Goal: Information Seeking & Learning: Find contact information

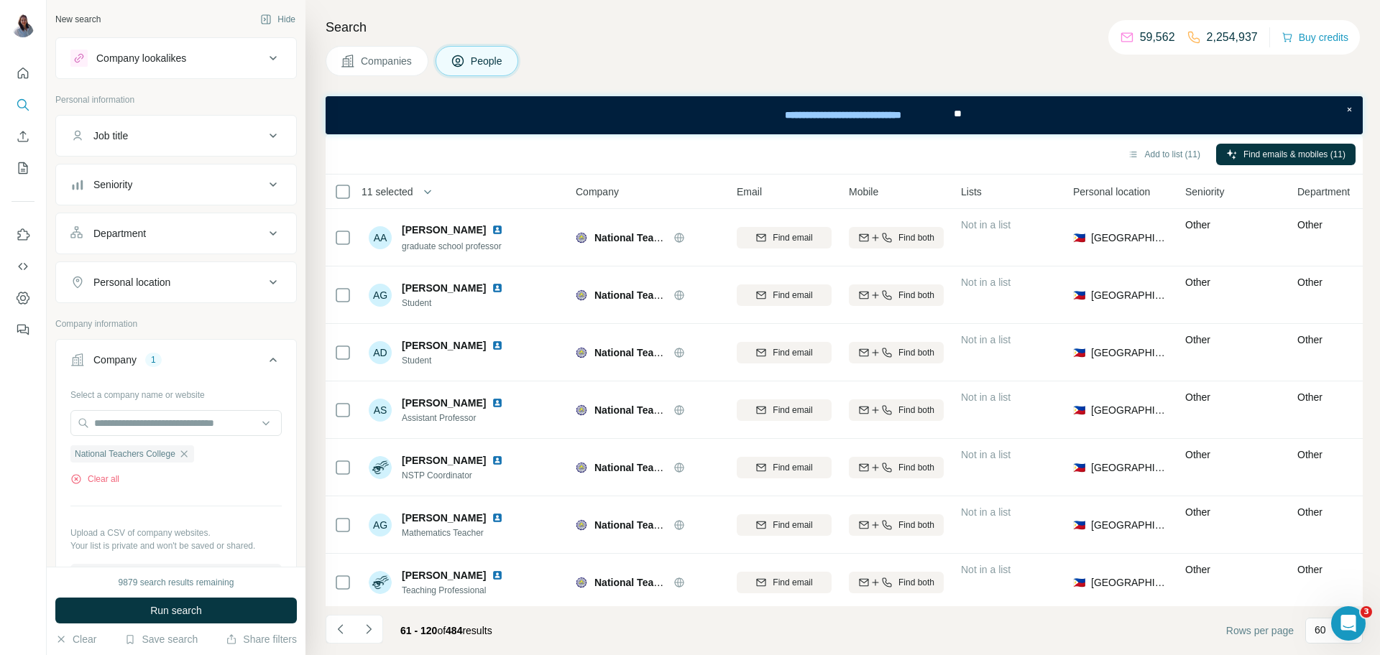
scroll to position [2766, 3]
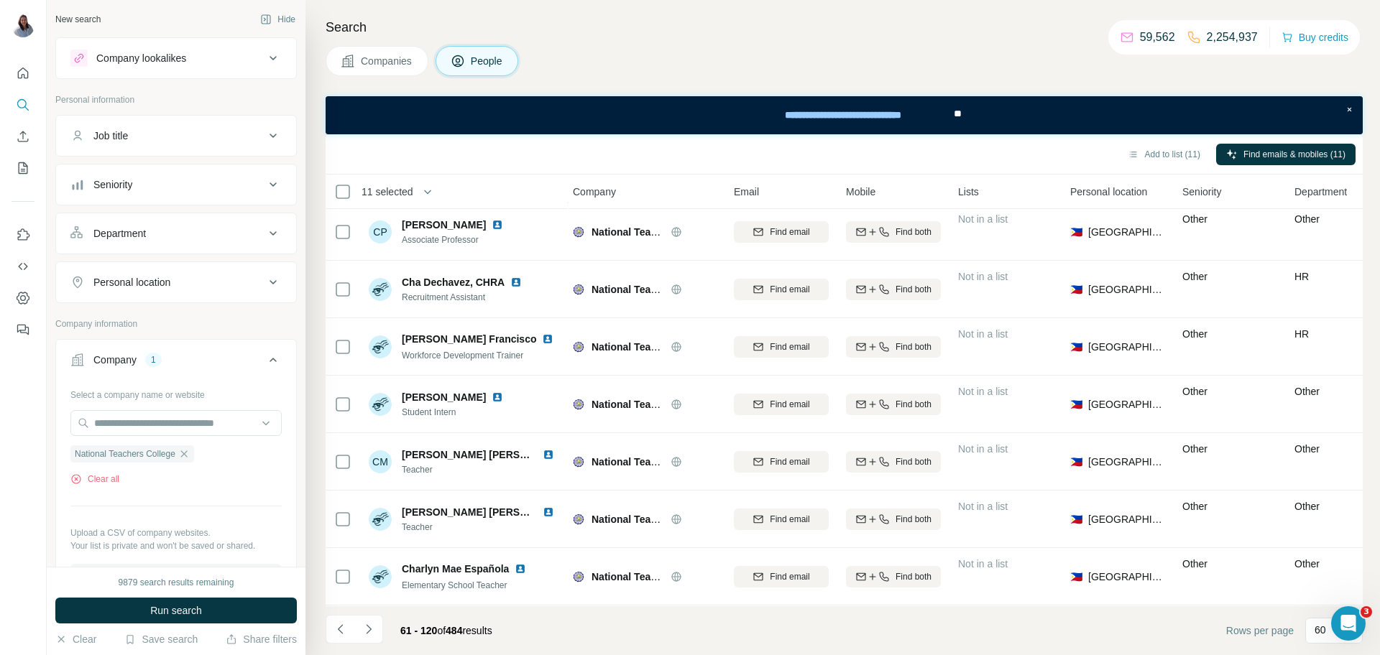
click at [855, 9] on div "Search Companies People Add to list (11) Find emails & mobiles (11) 11 selected…" at bounding box center [842, 327] width 1075 height 655
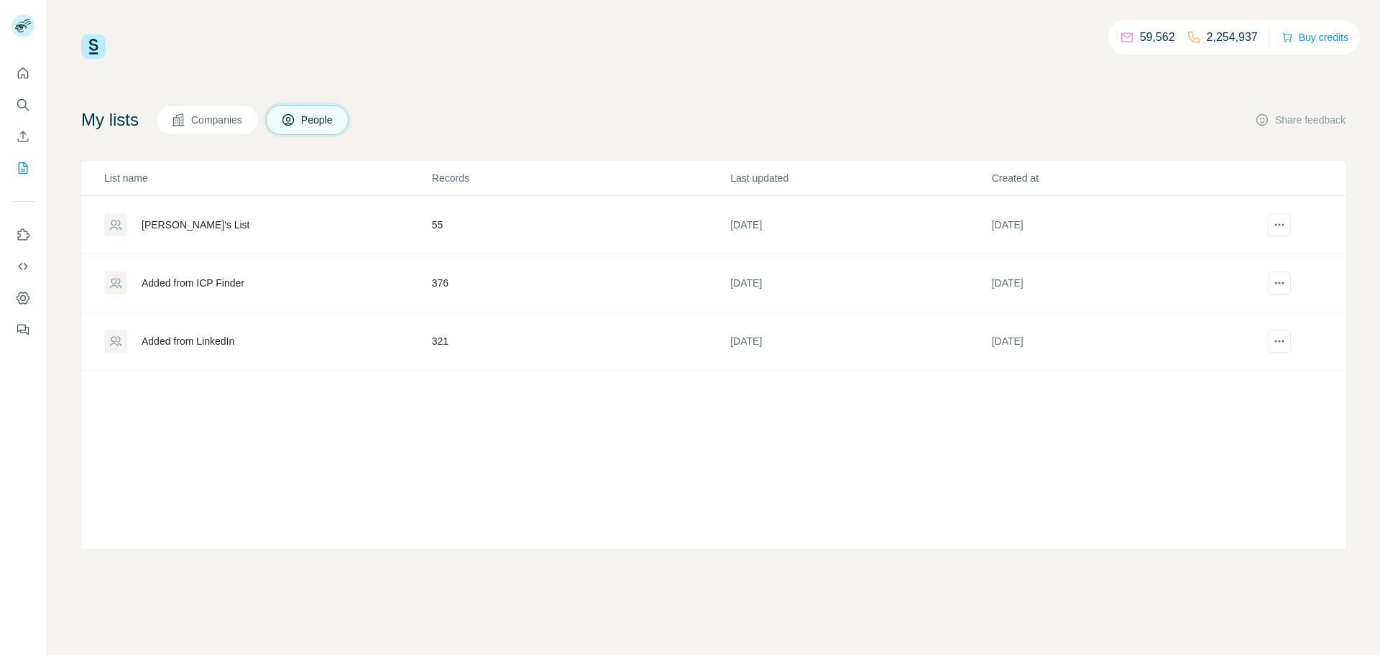
click at [751, 73] on div "59,562 2,254,937 Buy credits My lists Companies People Share feedback List name…" at bounding box center [713, 291] width 1264 height 515
click at [30, 165] on button "My lists" at bounding box center [22, 168] width 23 height 26
click at [212, 295] on td "Added from ICP Finder" at bounding box center [256, 283] width 350 height 58
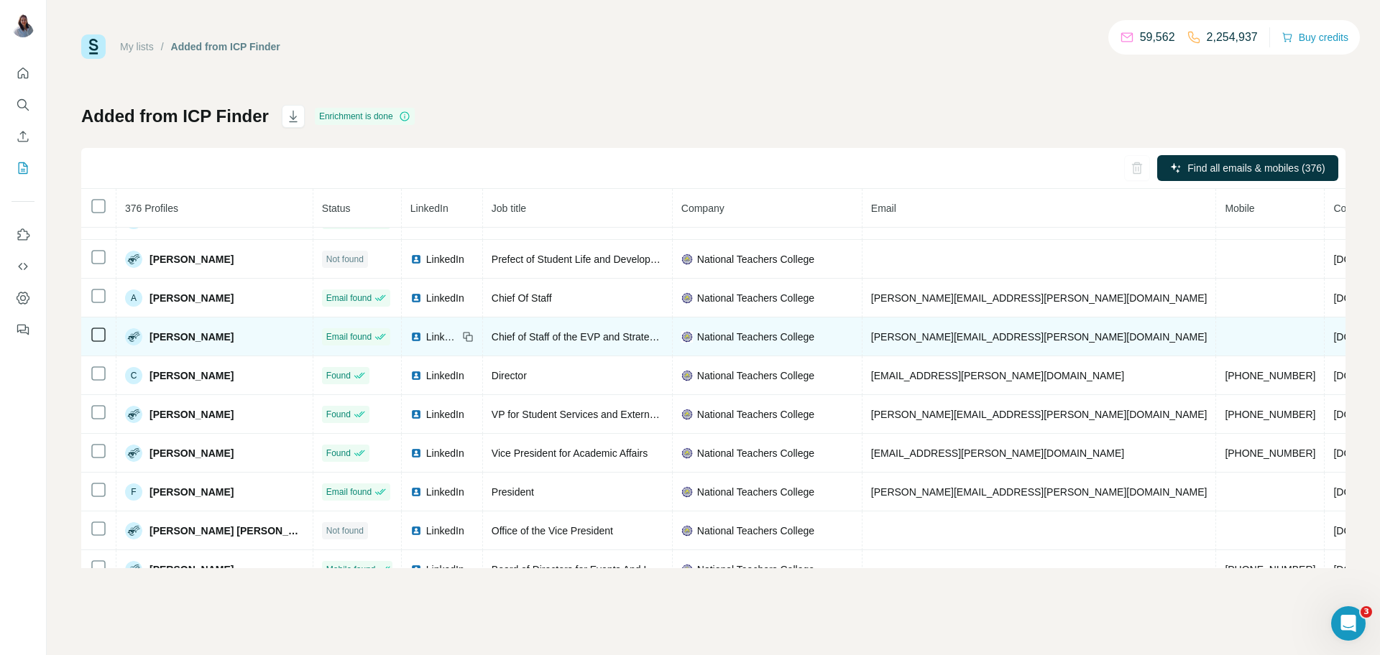
scroll to position [27, 0]
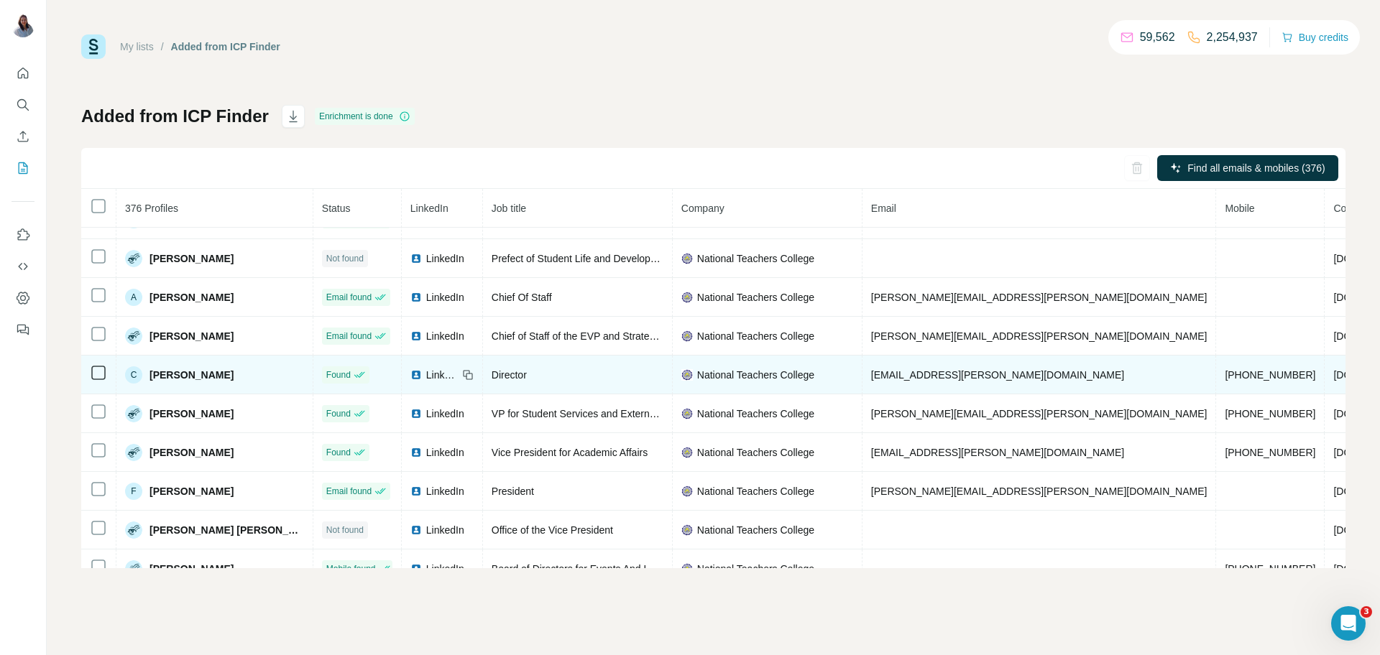
drag, startPoint x: 257, startPoint y: 380, endPoint x: 149, endPoint y: 375, distance: 108.6
click at [147, 375] on td "C Carlo Ernesto Jimeno" at bounding box center [214, 375] width 197 height 39
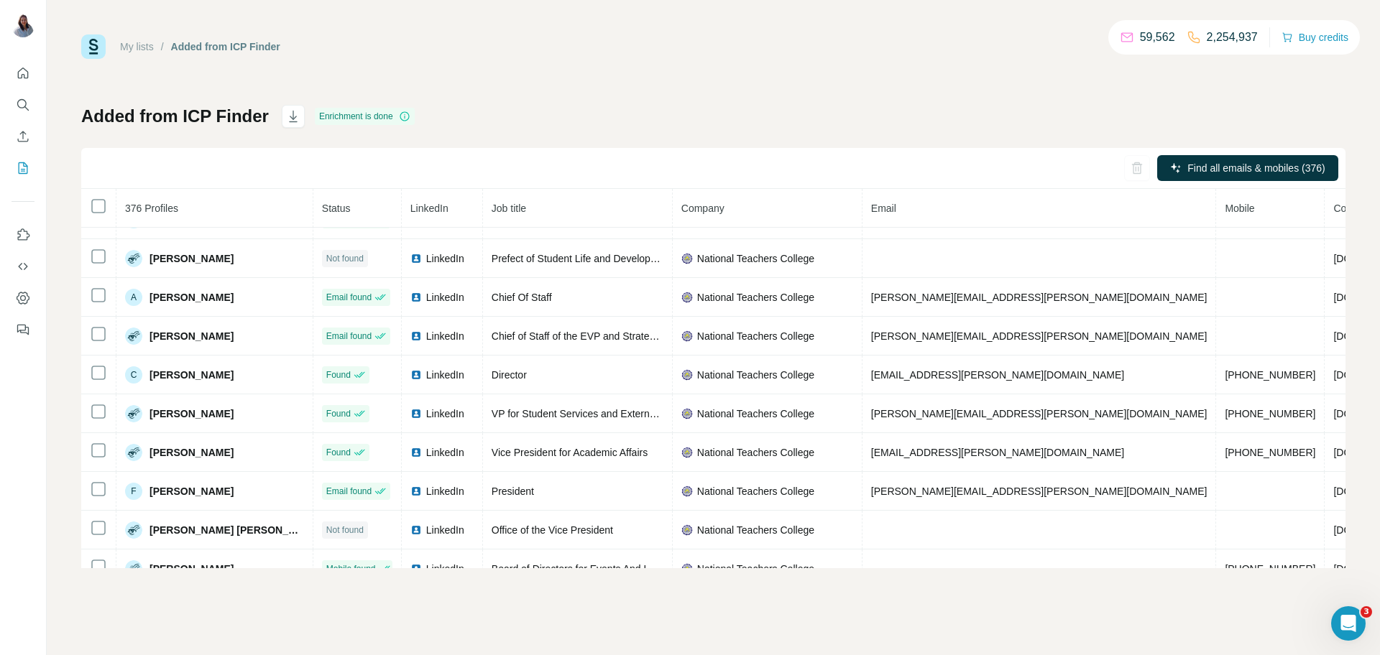
copy span "Carlo Ernesto Jimeno"
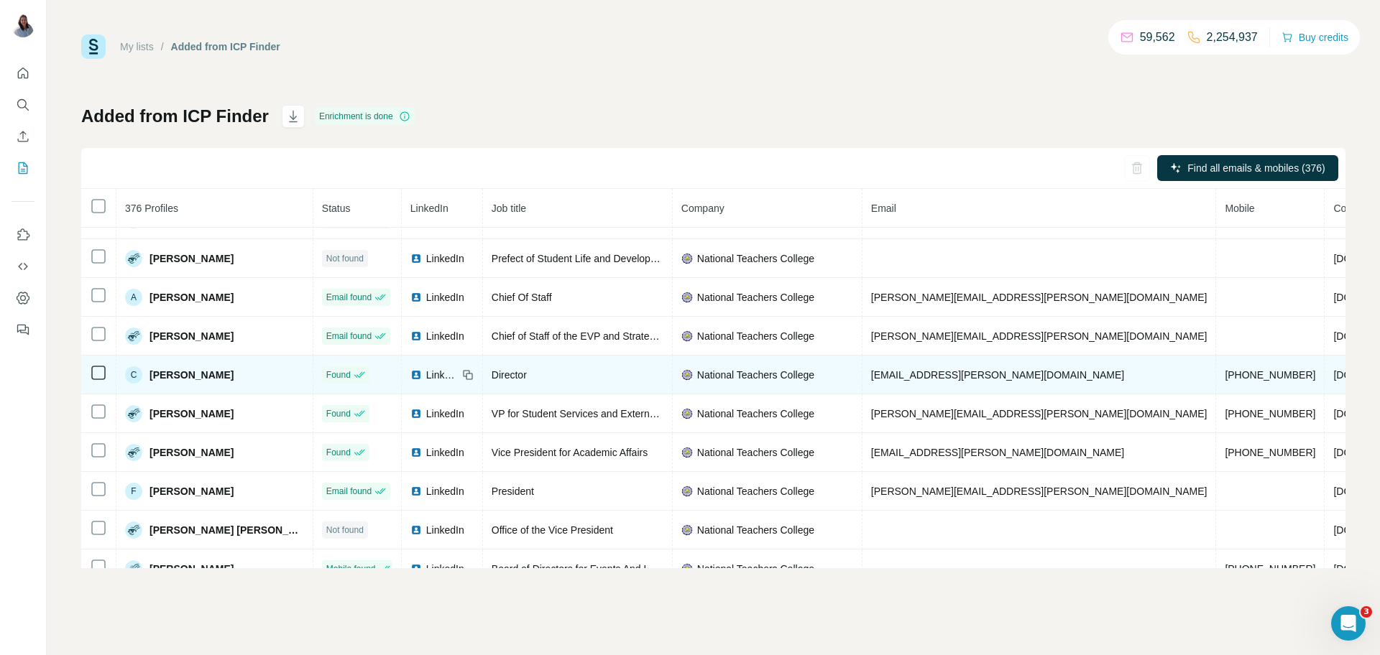
click at [492, 376] on span "Director" at bounding box center [509, 374] width 35 height 11
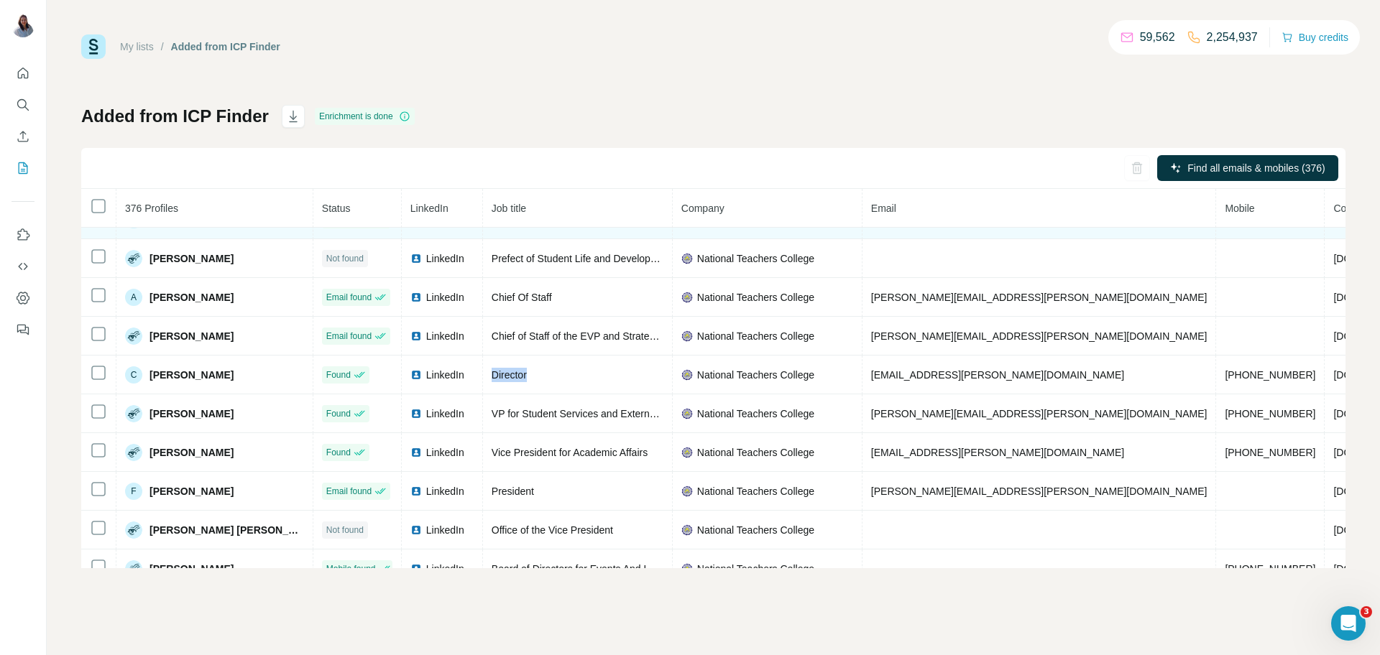
copy span "Director"
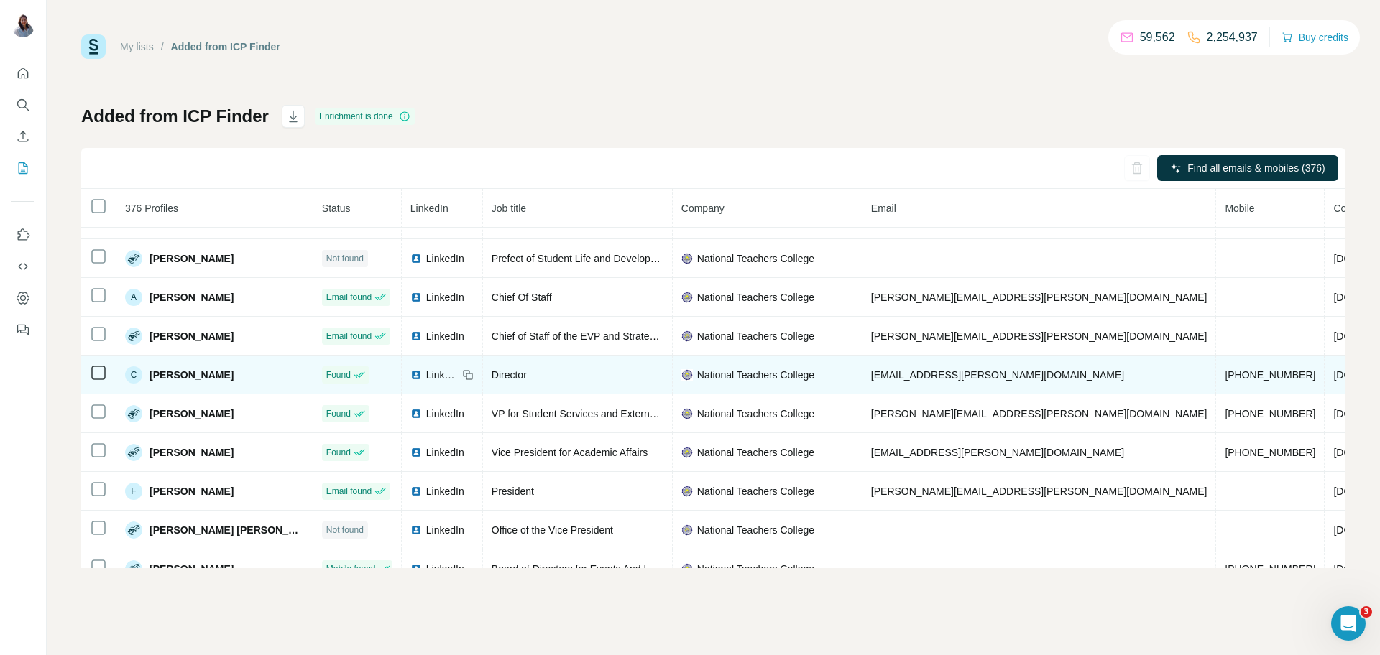
click at [896, 374] on span "ca.jimeno@ntc.edu.ph" at bounding box center [997, 374] width 253 height 11
click at [899, 372] on span "ca.jimeno@ntc.edu.ph" at bounding box center [997, 374] width 253 height 11
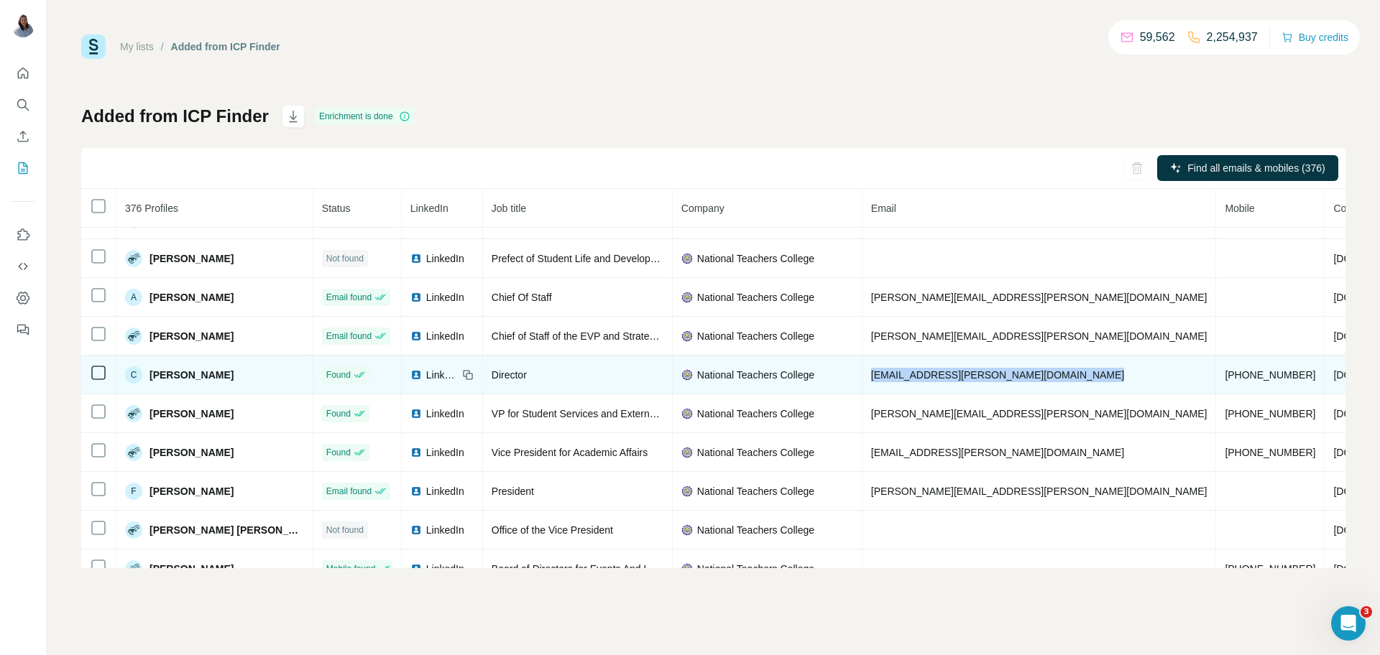
click at [900, 372] on span "ca.jimeno@ntc.edu.ph" at bounding box center [997, 374] width 253 height 11
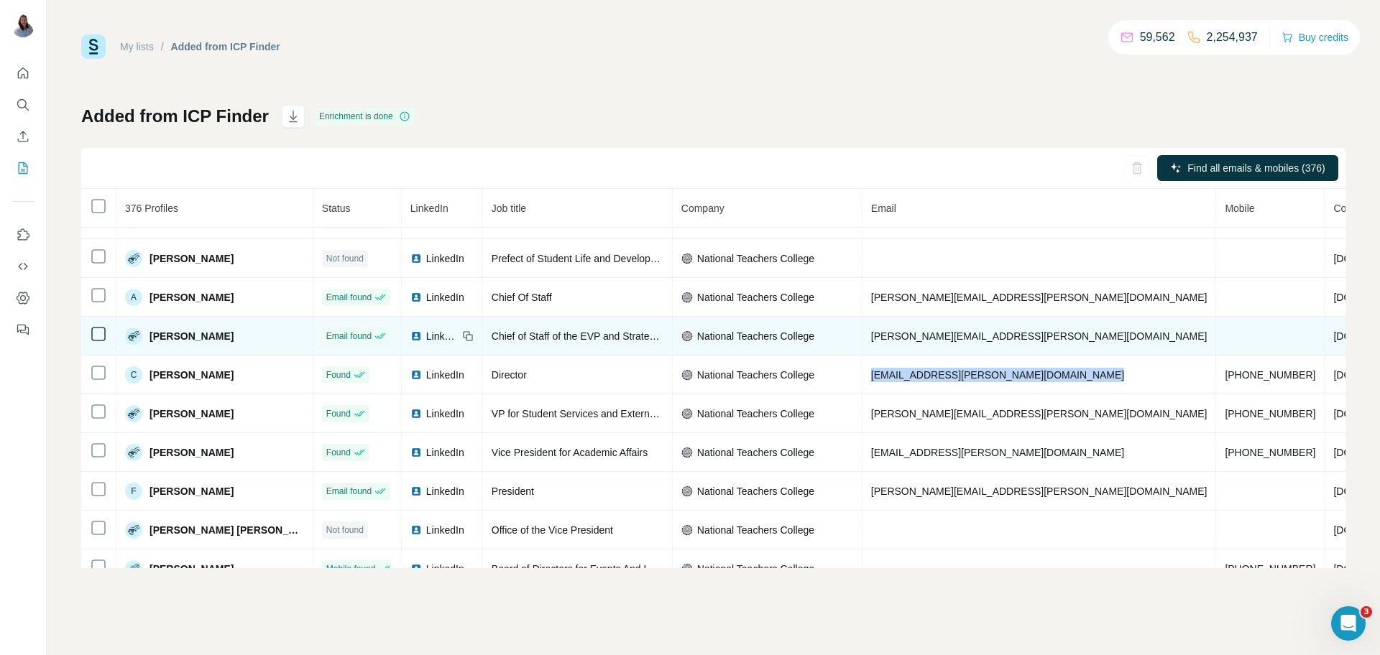
copy span "ca.jimeno@ntc.edu.ph"
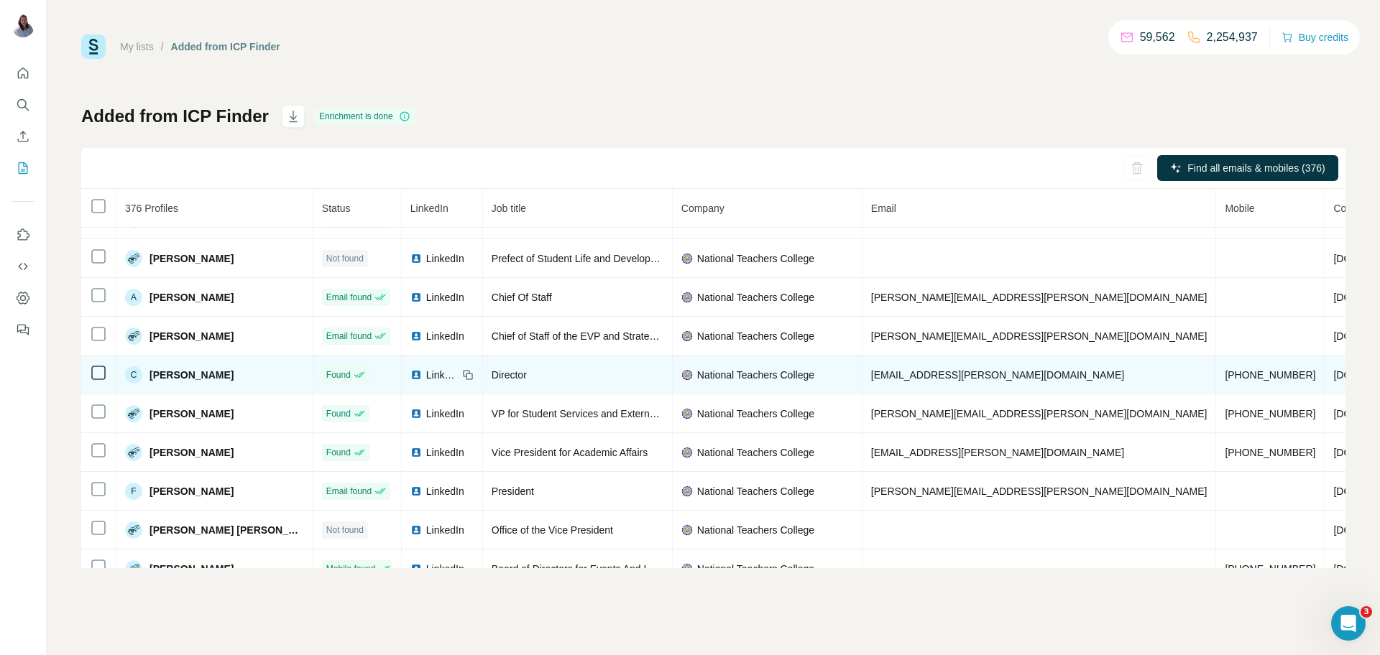
click at [1225, 377] on span "+639166398607" at bounding box center [1270, 374] width 91 height 11
click at [1225, 373] on span "+639166398607" at bounding box center [1270, 374] width 91 height 11
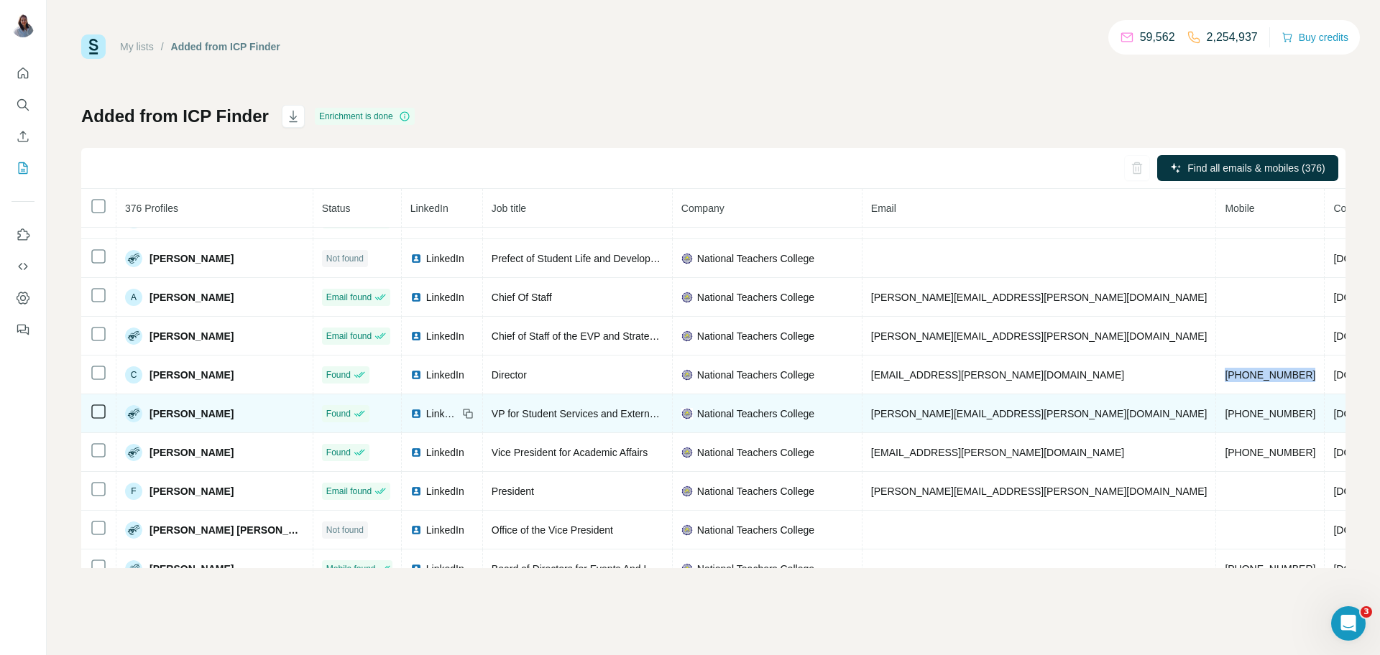
drag, startPoint x: 244, startPoint y: 419, endPoint x: 152, endPoint y: 420, distance: 91.3
click at [152, 420] on div "Christine Fuentez" at bounding box center [214, 413] width 179 height 17
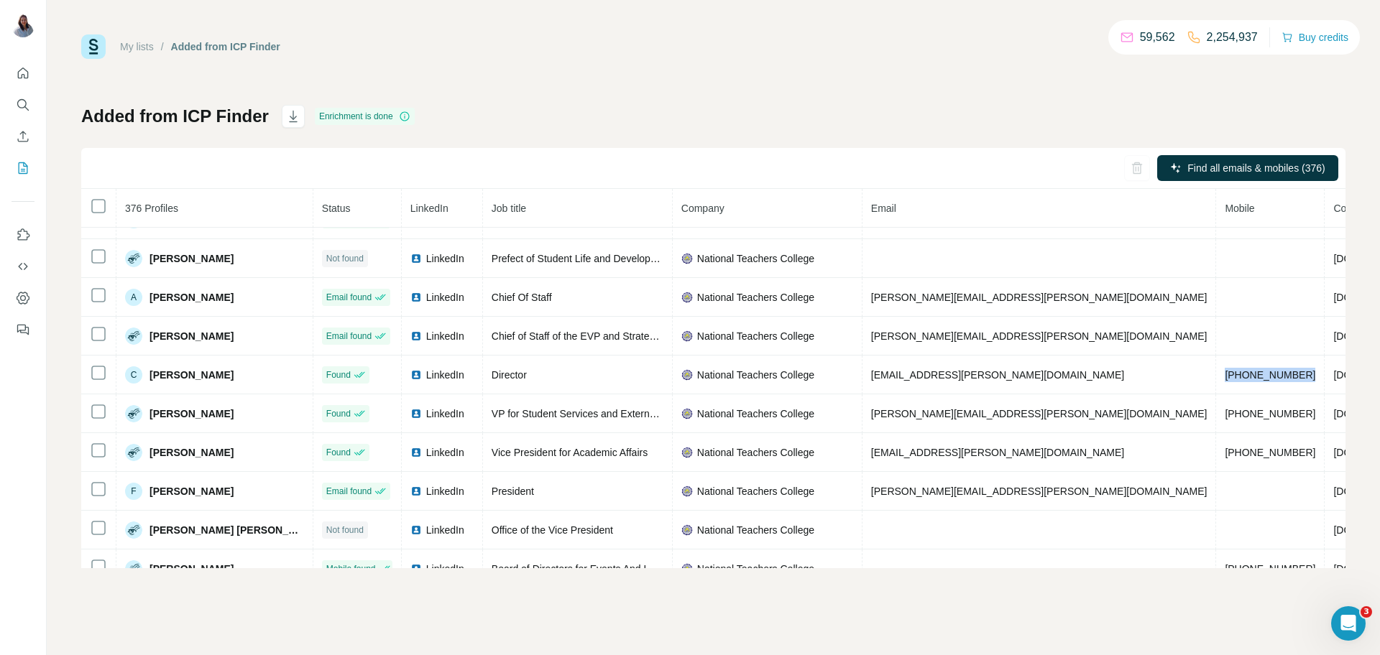
copy span "Christine Fuentez"
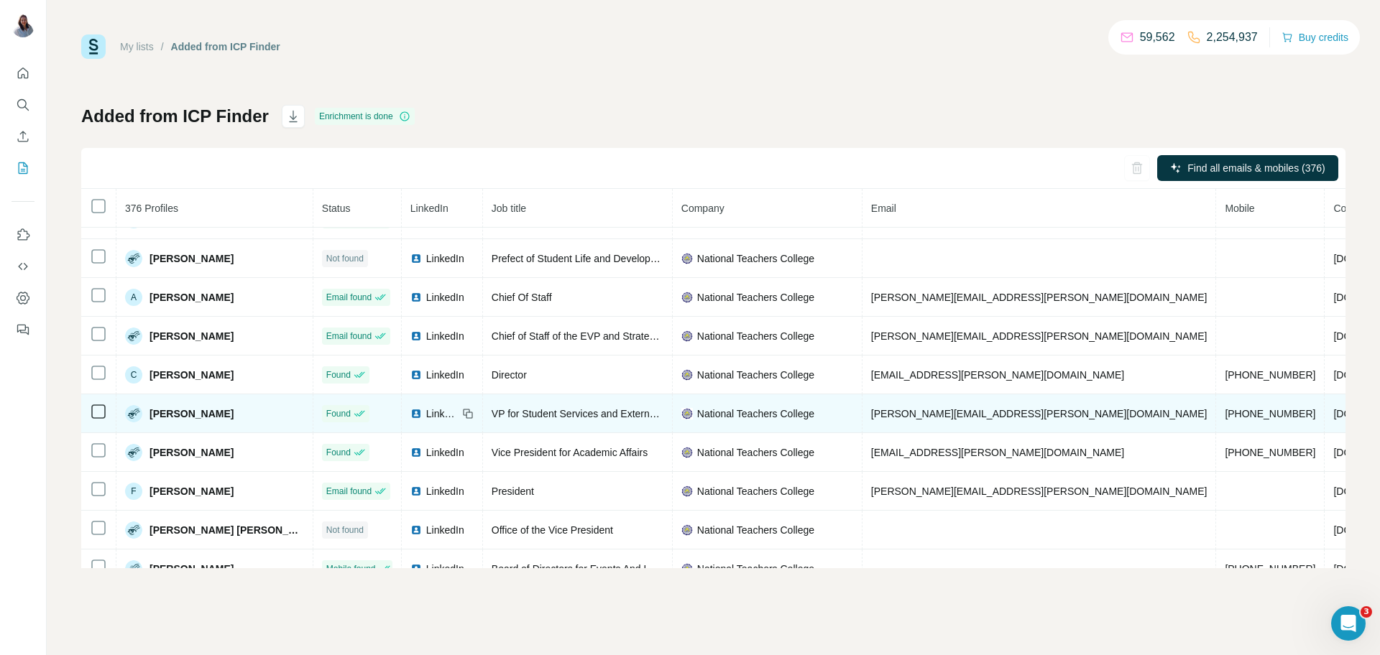
click at [528, 421] on div "VP for Student Services and External Affairs" at bounding box center [578, 414] width 172 height 14
copy span "VP for Student Services and External Affairs"
click at [944, 412] on span "chris.fuentez@apecschools.edu.ph" at bounding box center [1039, 413] width 336 height 11
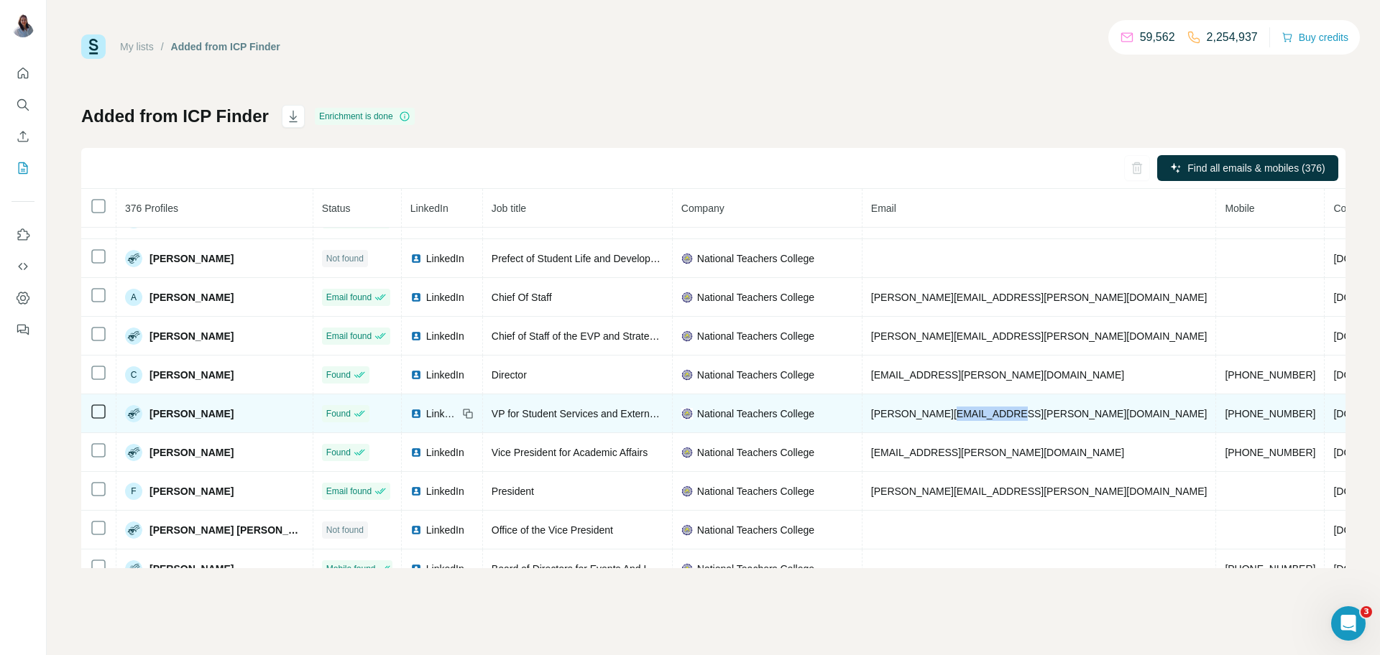
click at [944, 412] on span "chris.fuentez@apecschools.edu.ph" at bounding box center [1039, 413] width 336 height 11
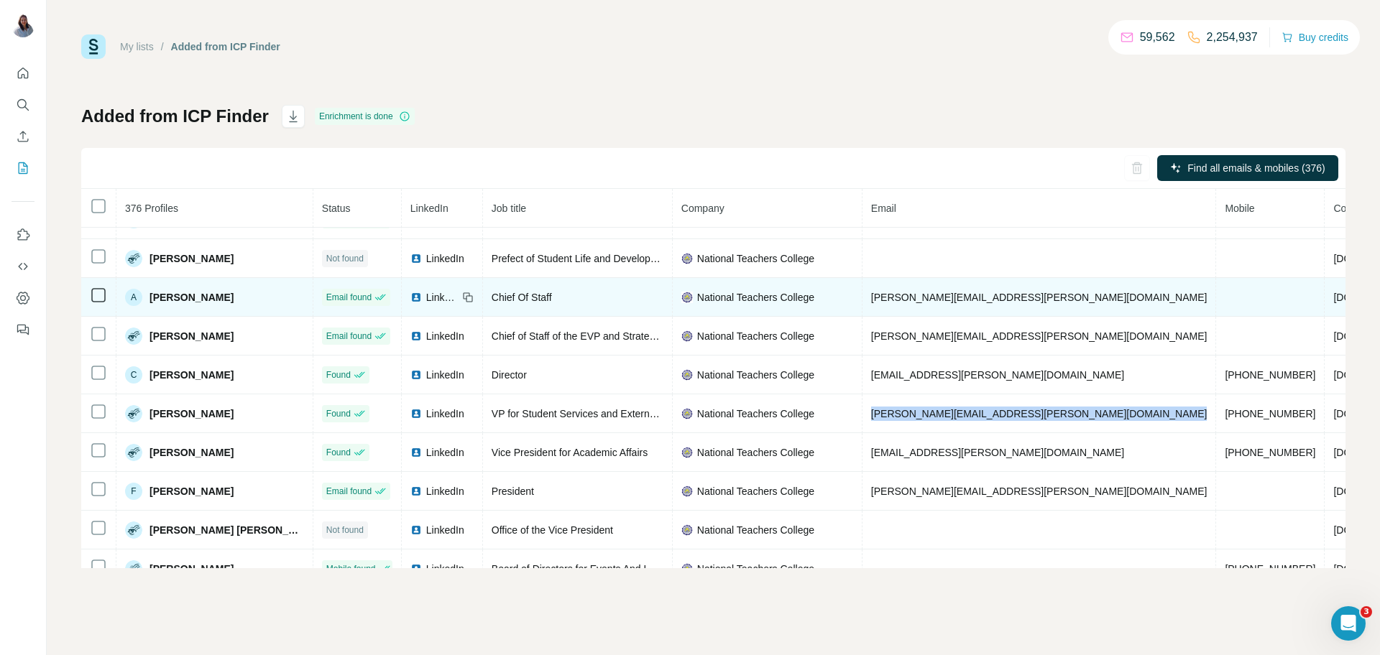
copy span "chris.fuentez@apecschools.edu.ph"
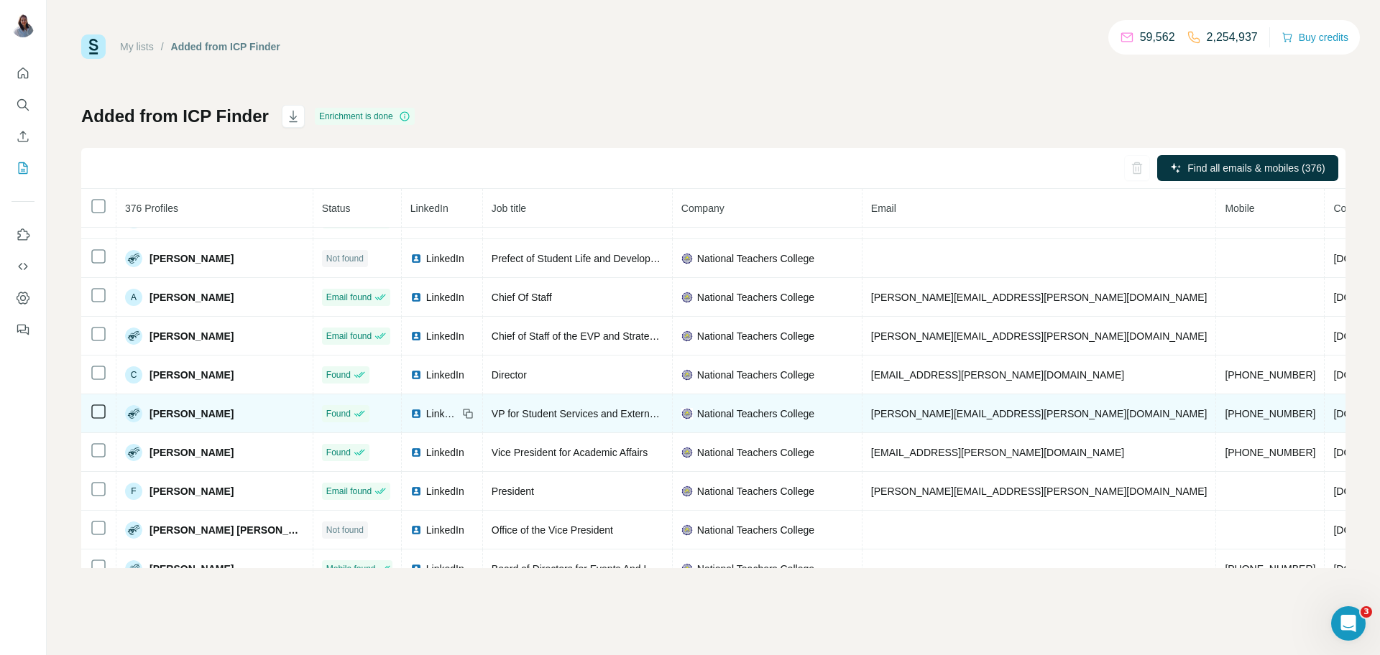
click at [1225, 413] on span "+639209026229" at bounding box center [1270, 413] width 91 height 11
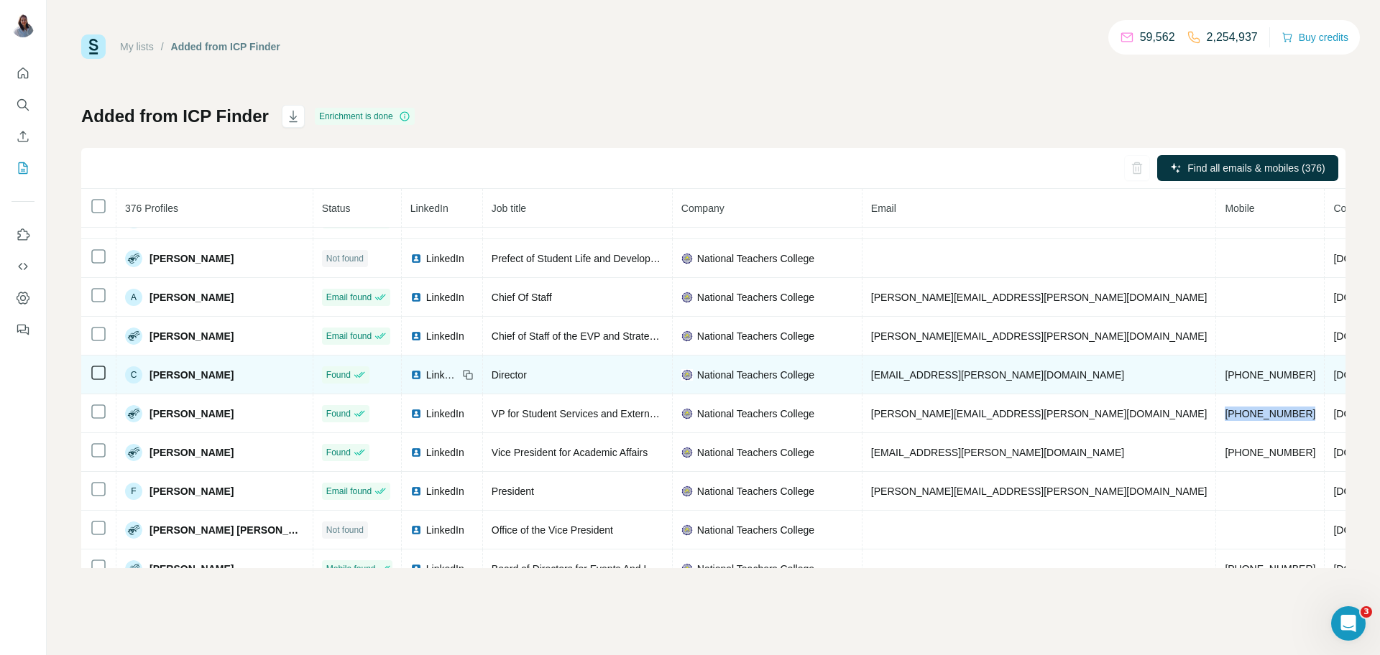
copy span "+639209026229"
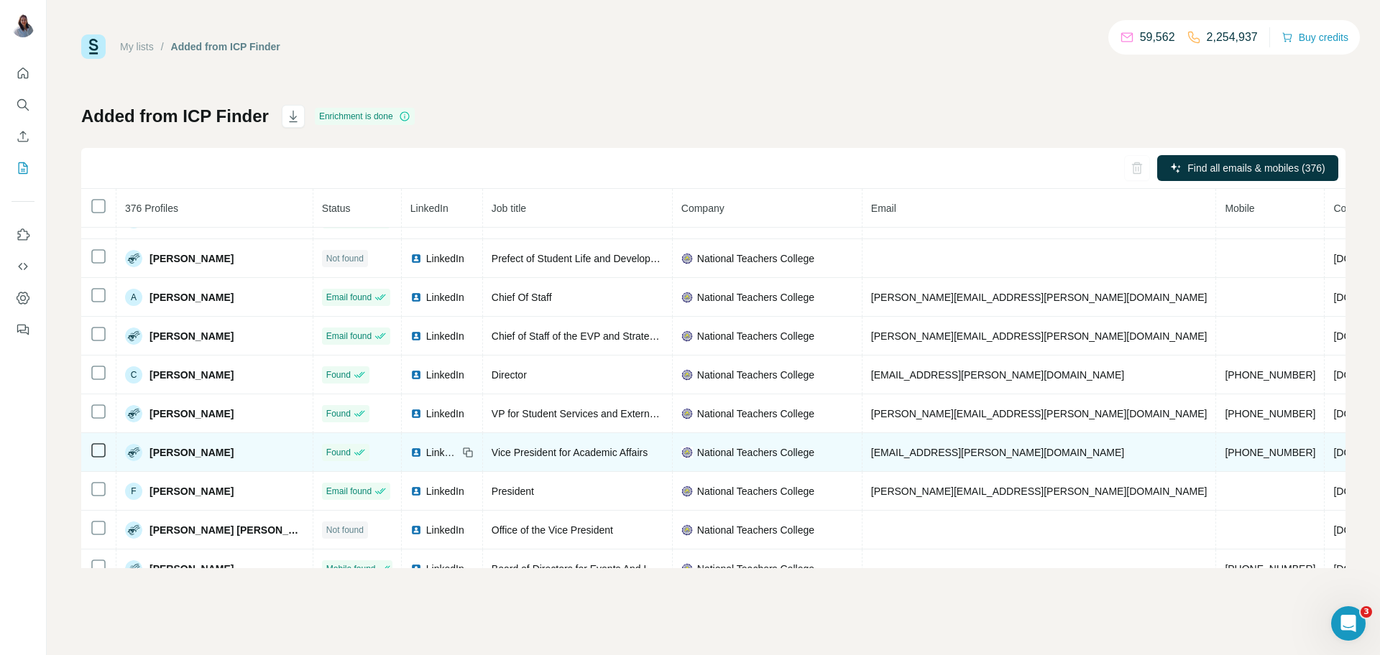
click at [180, 454] on span "Edizon Fermin" at bounding box center [191, 453] width 84 height 14
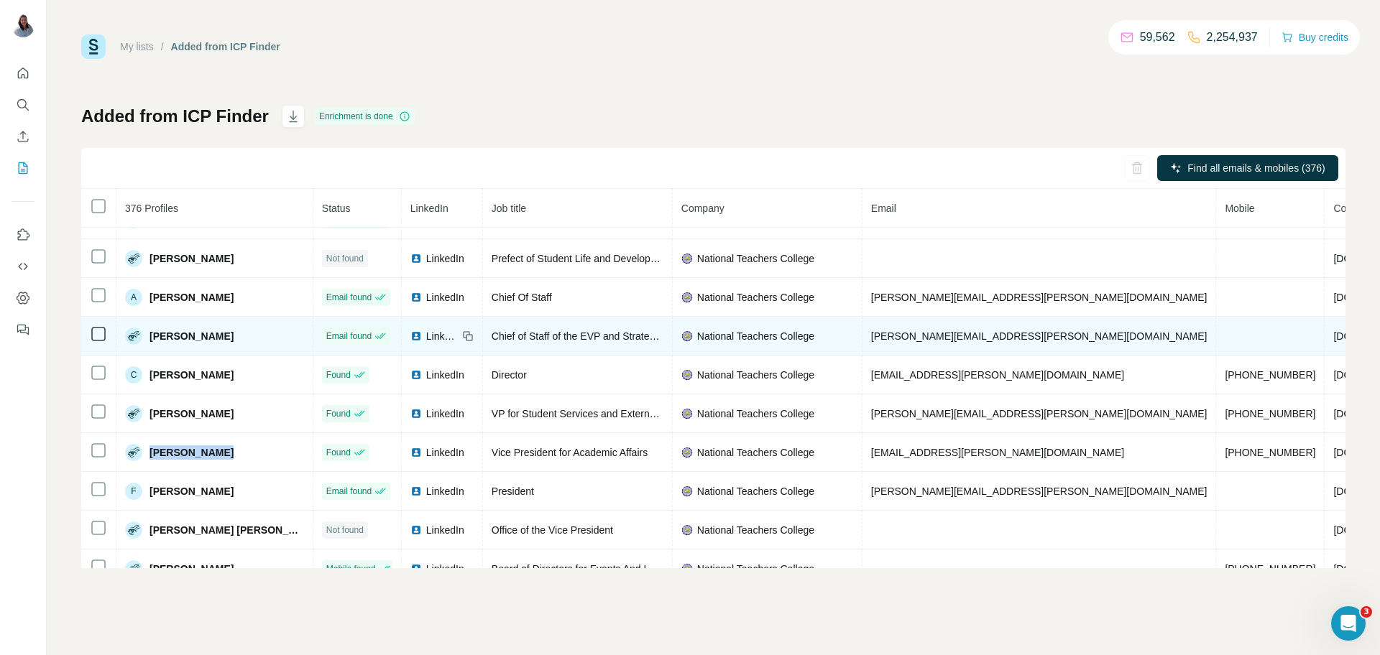
copy span "Edizon Fermin"
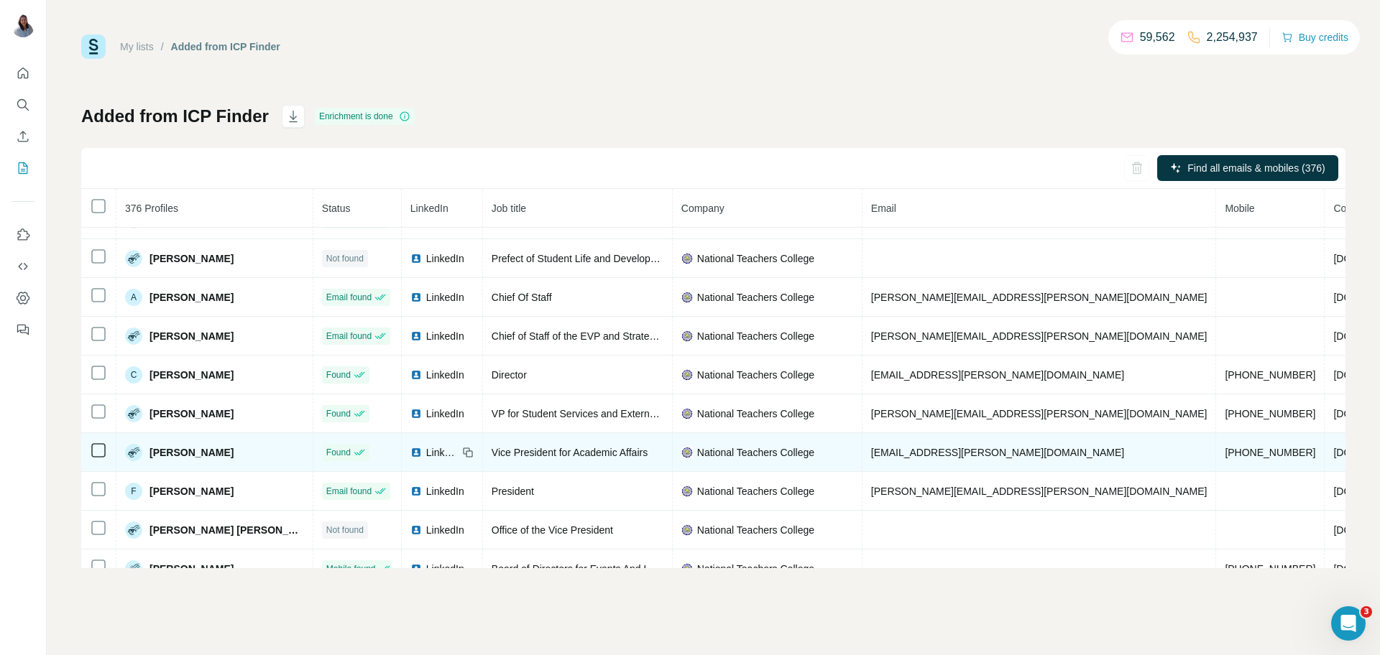
click at [521, 455] on span "Vice President for Academic Affairs" at bounding box center [570, 452] width 156 height 11
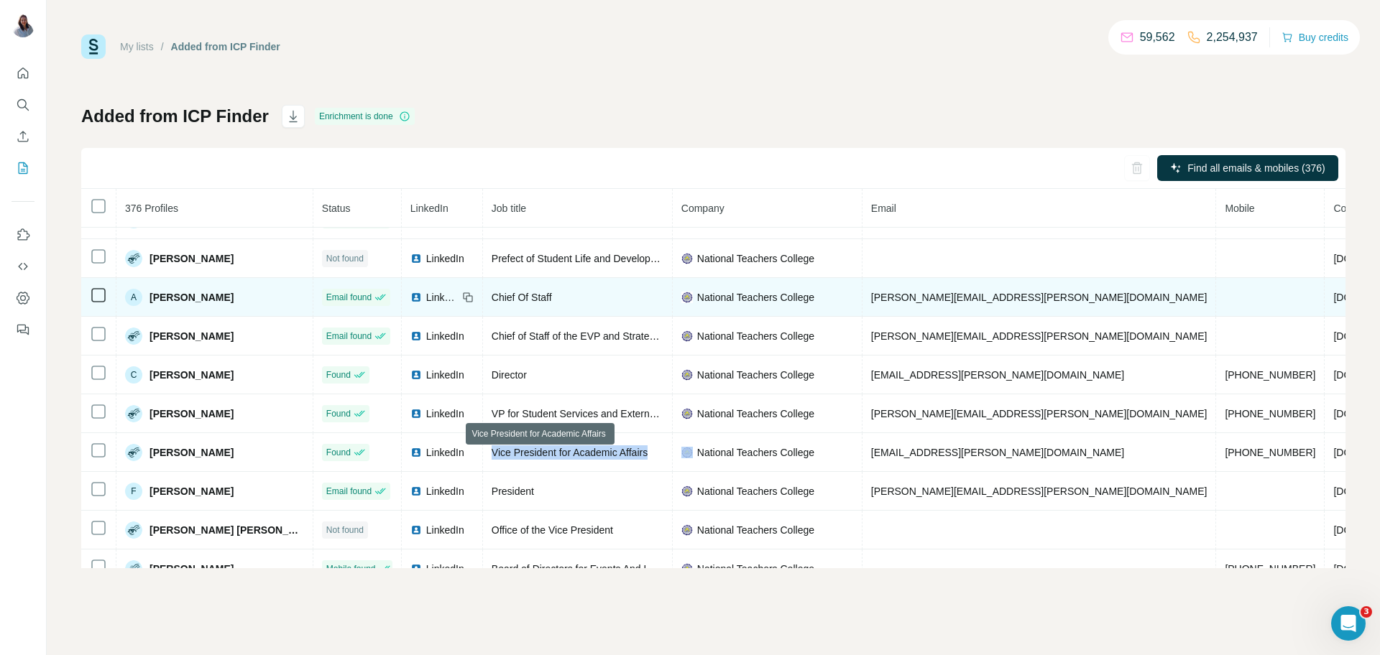
copy span "Vice President for Academic Affairs"
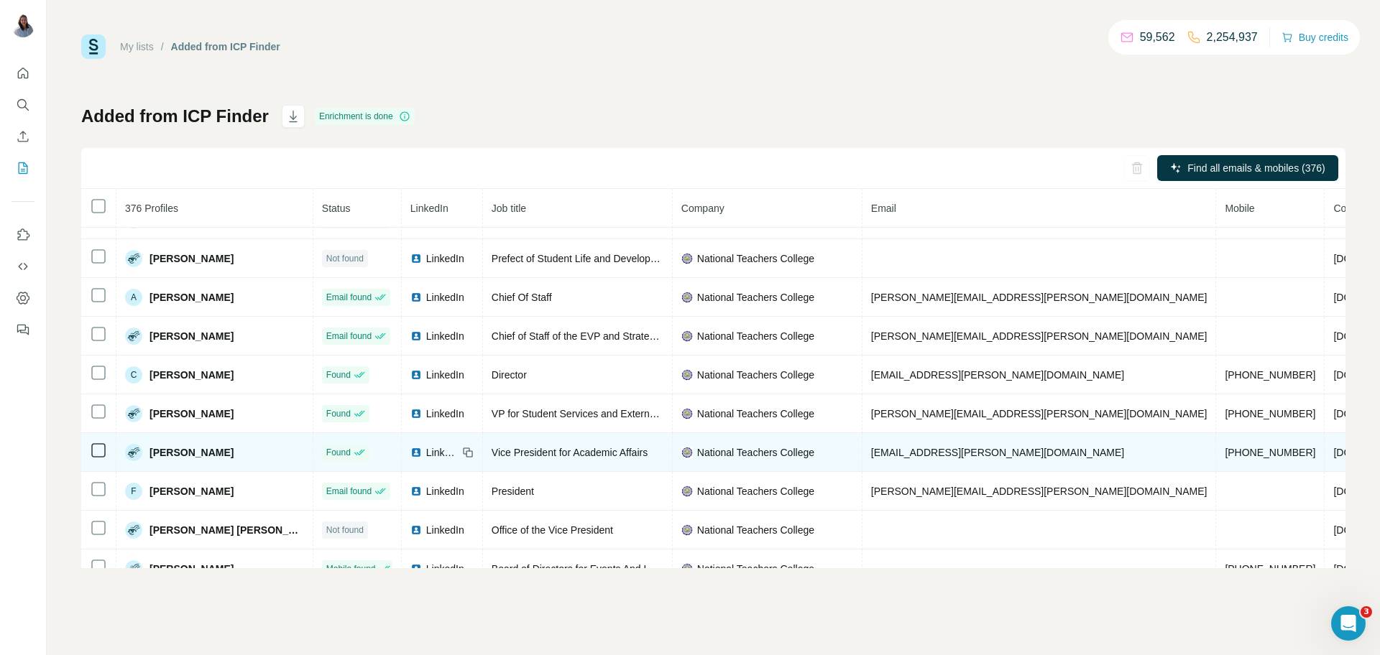
click at [898, 454] on span "ea.fermin@ntc.edu.ph" at bounding box center [997, 452] width 253 height 11
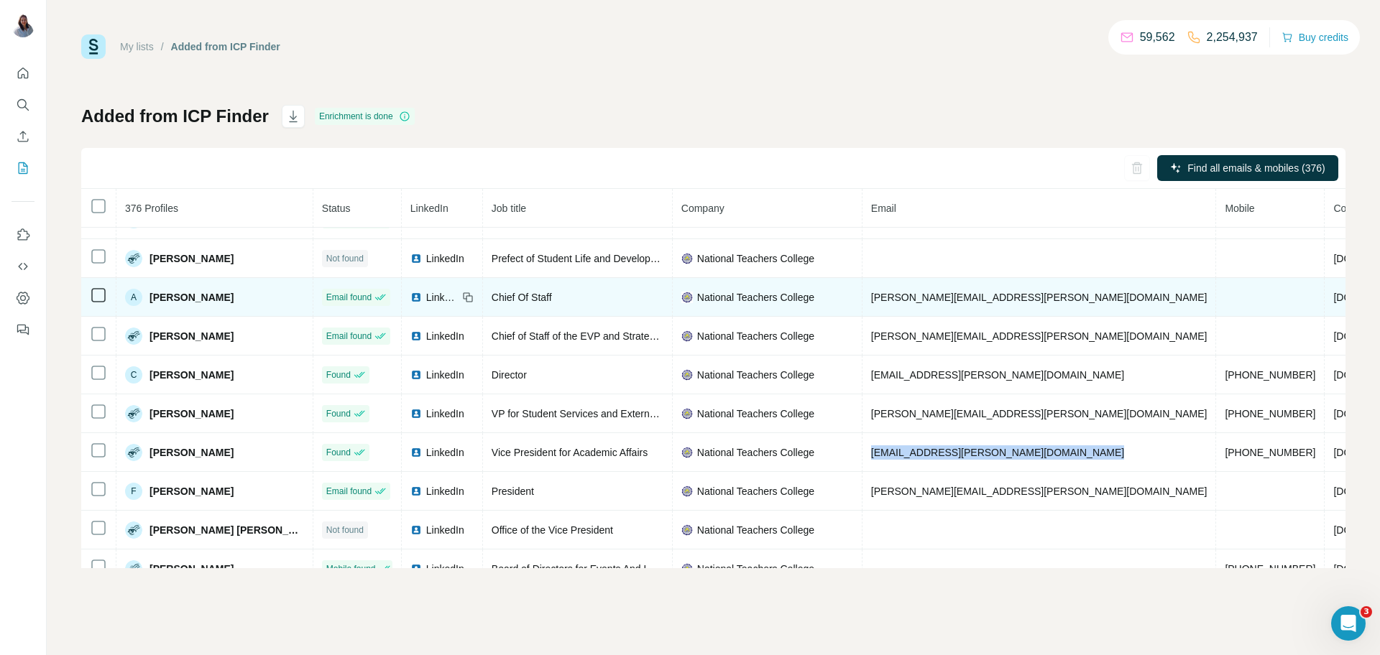
copy span "ea.fermin@ntc.edu.ph"
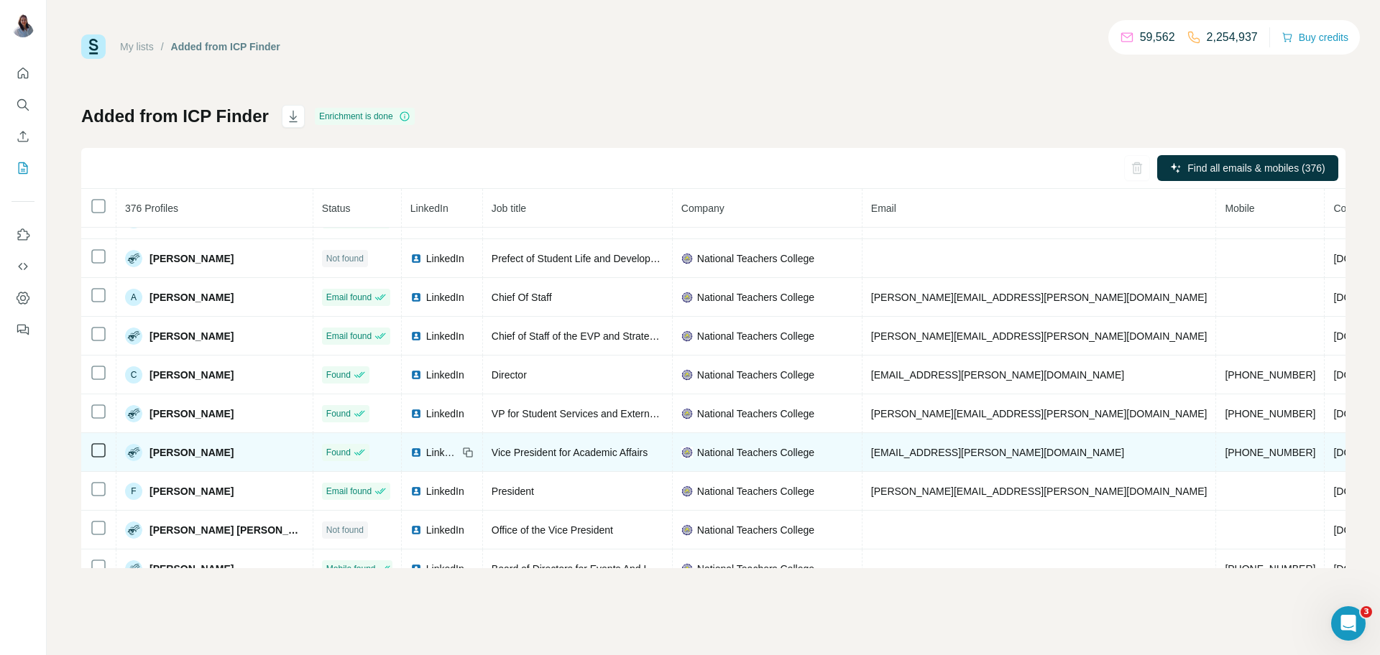
click at [1225, 457] on span "+639189479123" at bounding box center [1270, 452] width 91 height 11
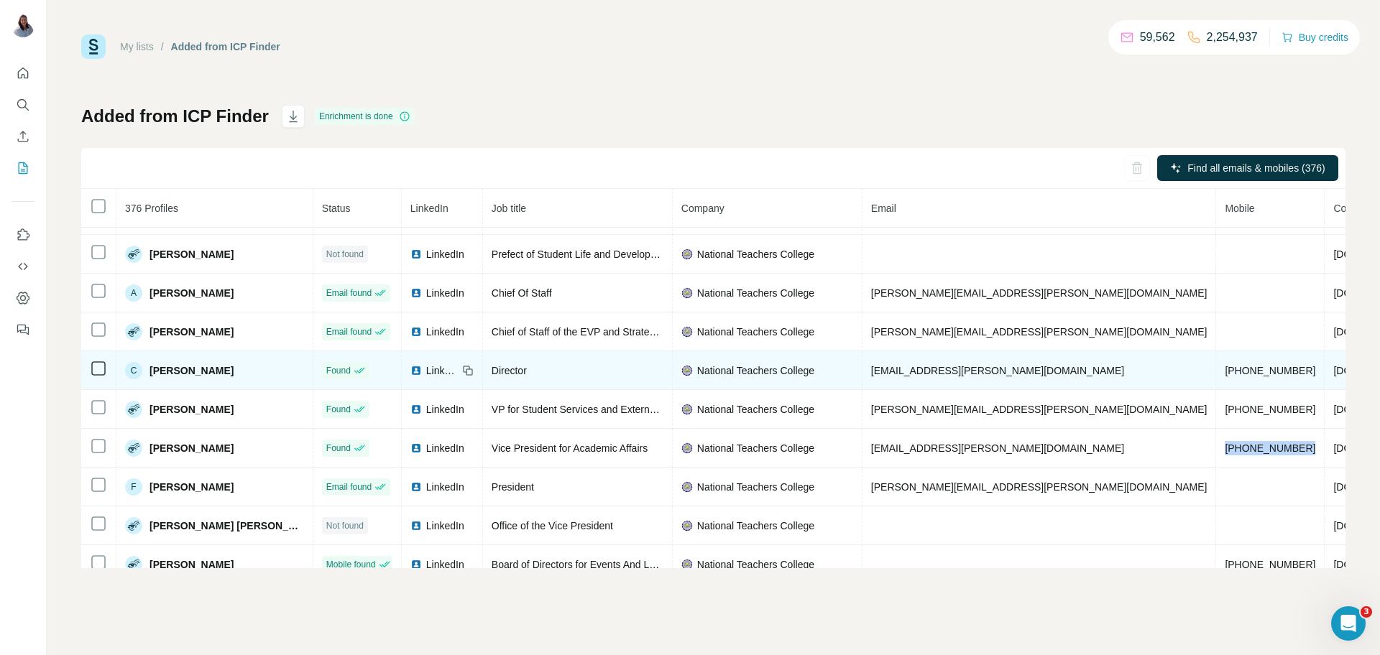
scroll to position [51, 0]
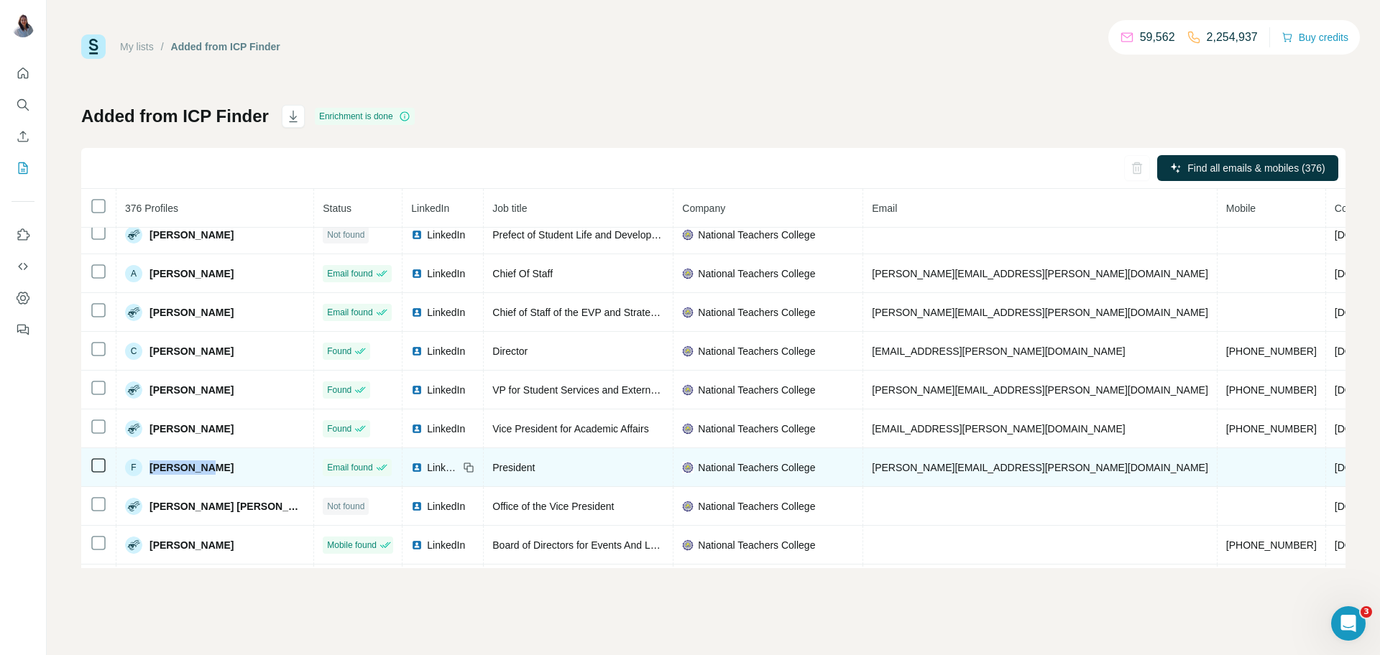
drag, startPoint x: 209, startPoint y: 474, endPoint x: 147, endPoint y: 481, distance: 62.9
click at [147, 477] on div "F Fred Ayala" at bounding box center [215, 467] width 180 height 17
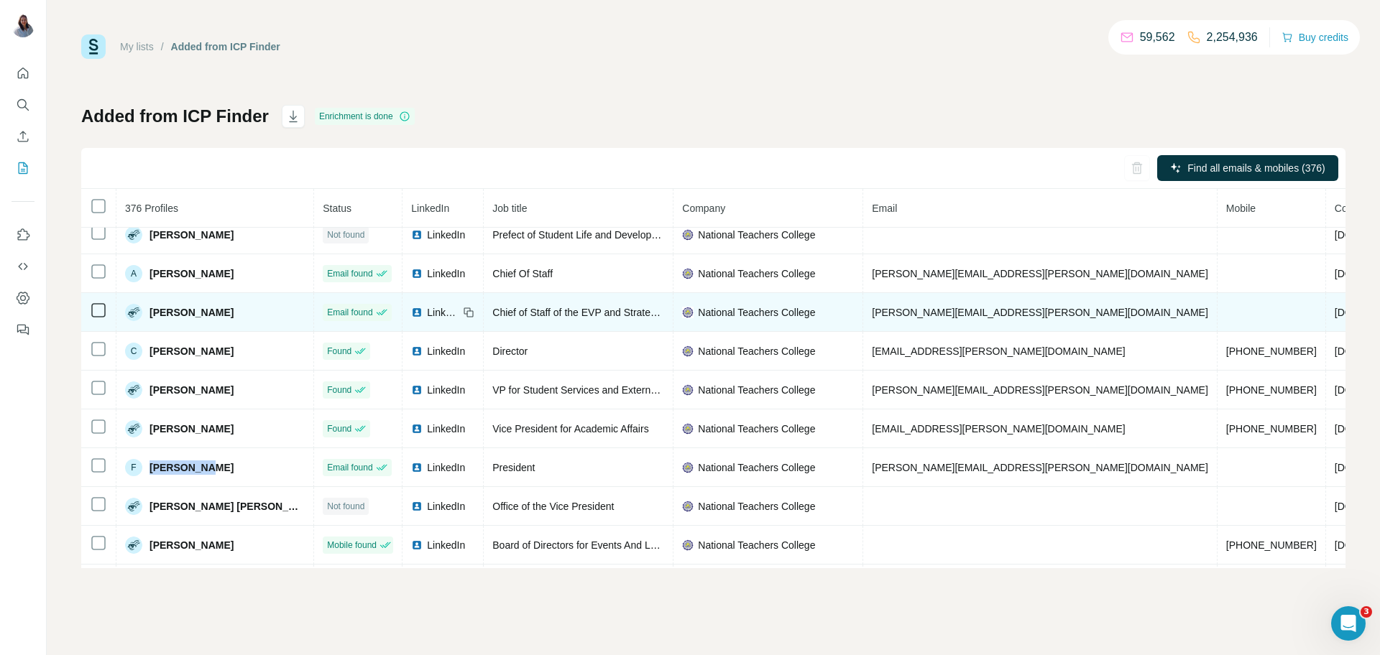
scroll to position [0, 0]
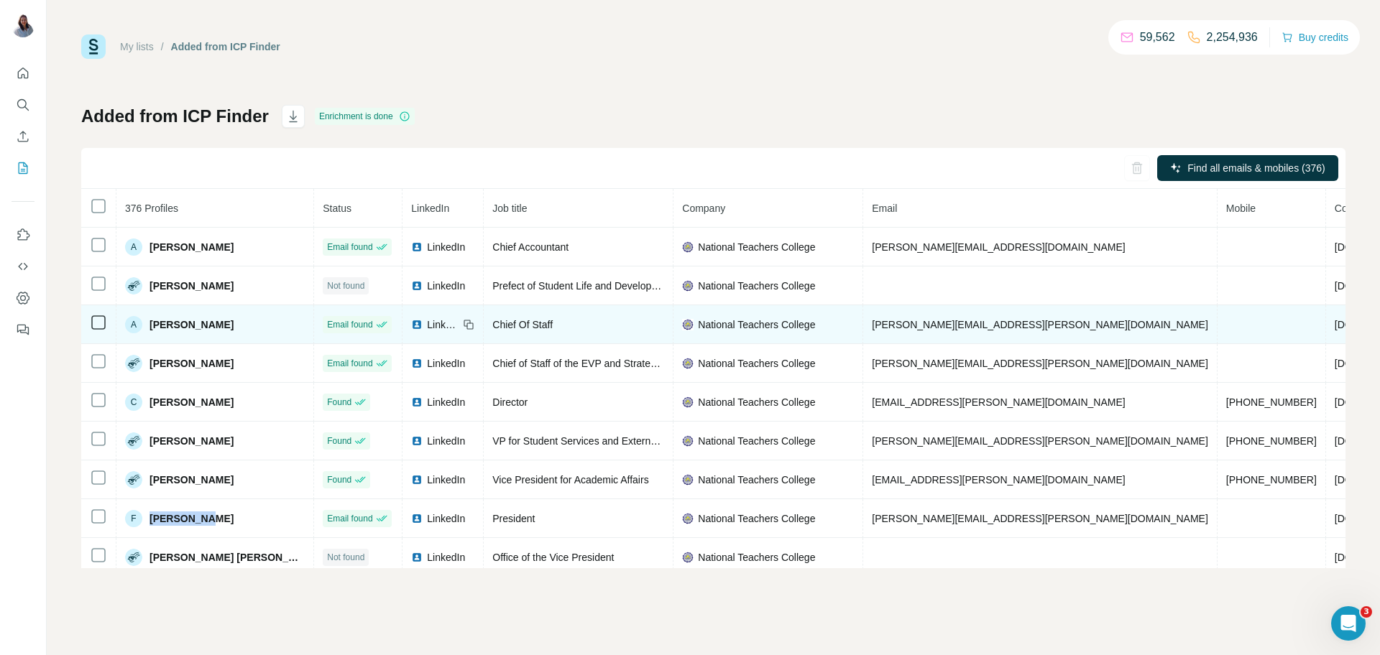
drag, startPoint x: 264, startPoint y: 326, endPoint x: 139, endPoint y: 316, distance: 125.5
click at [139, 316] on td "A Asher Jodl Arguelles" at bounding box center [215, 324] width 198 height 39
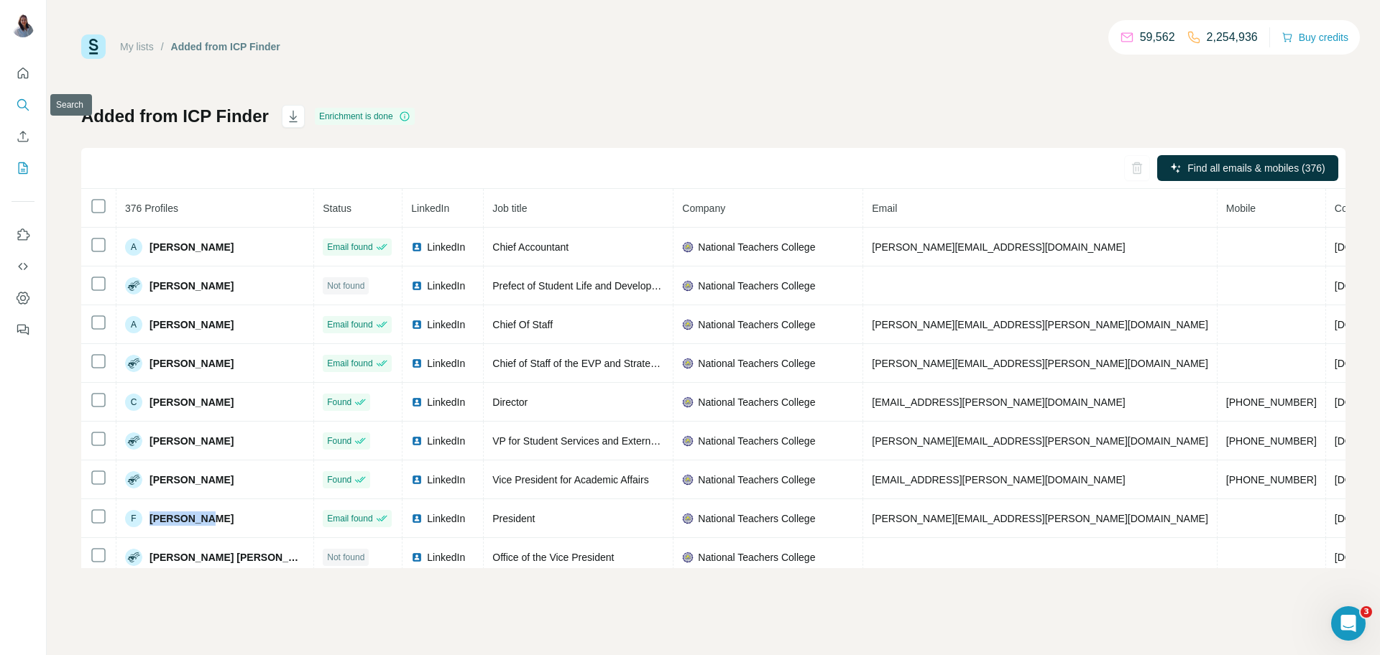
click at [20, 102] on icon "Search" at bounding box center [23, 105] width 14 height 14
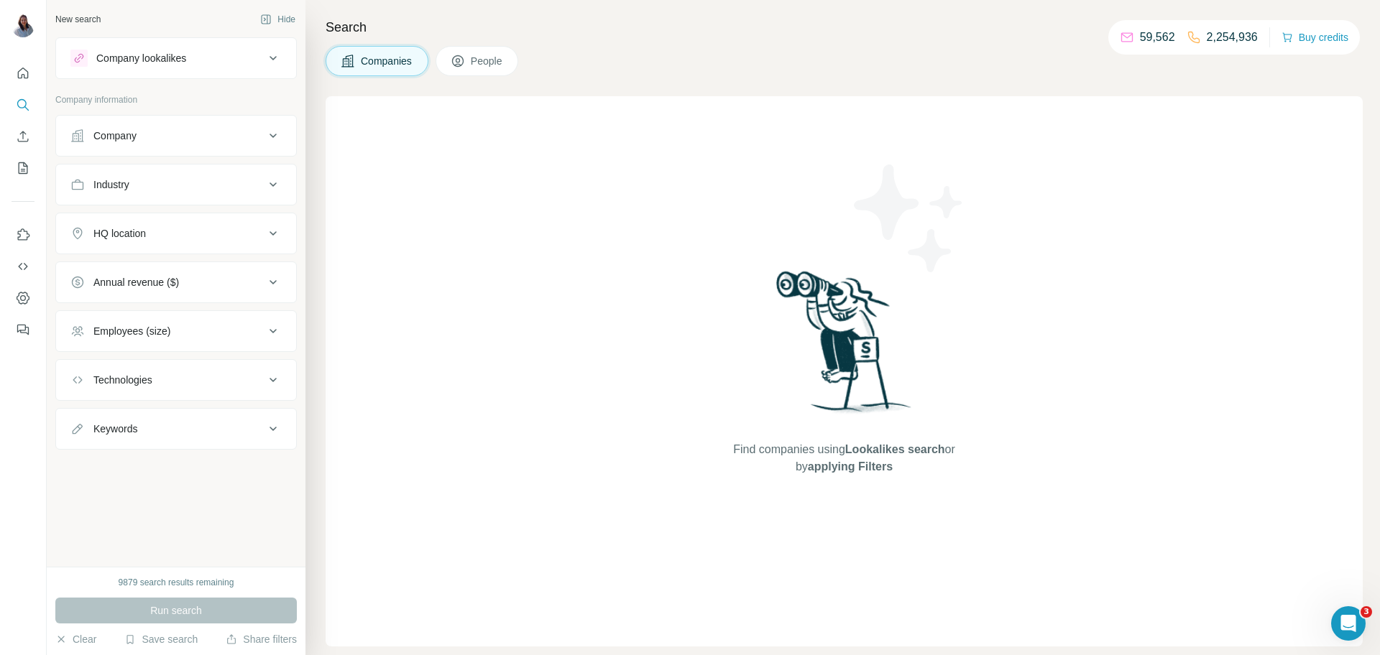
click at [276, 137] on icon at bounding box center [272, 135] width 17 height 17
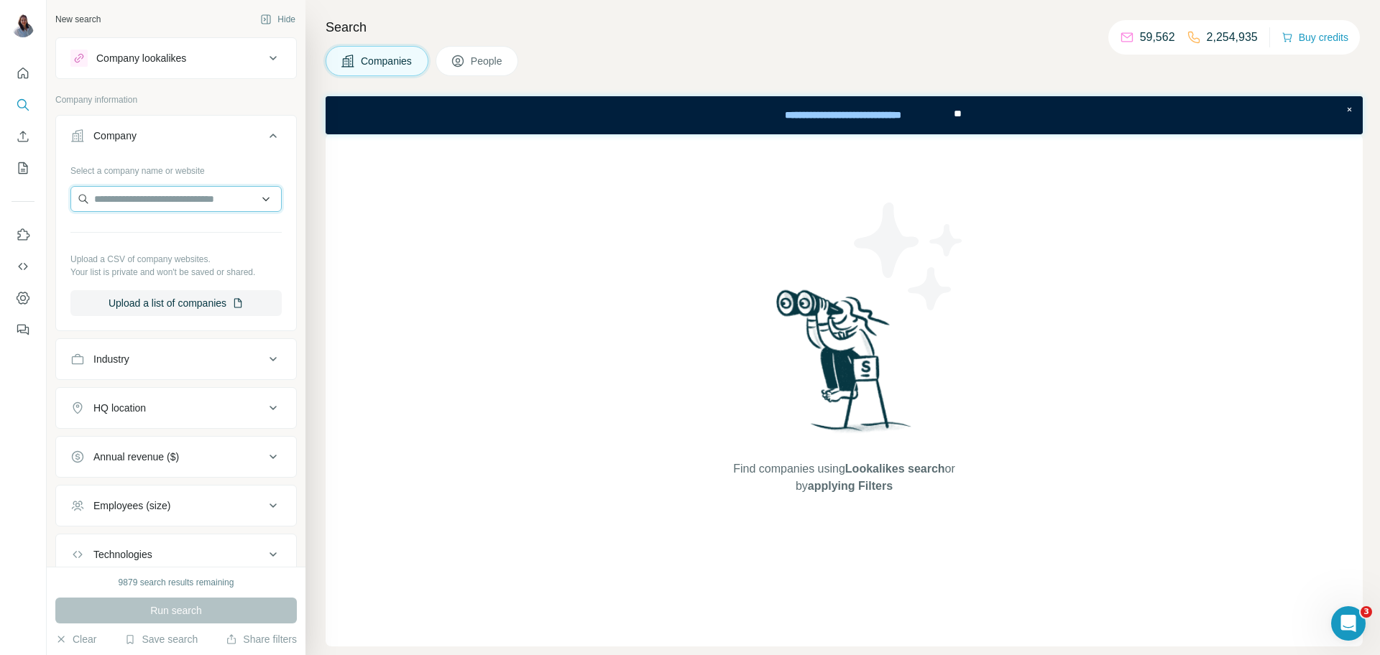
click at [161, 202] on input "text" at bounding box center [175, 199] width 211 height 26
type input "**********"
click at [168, 240] on p "ormoc.gov.ph" at bounding box center [163, 245] width 105 height 13
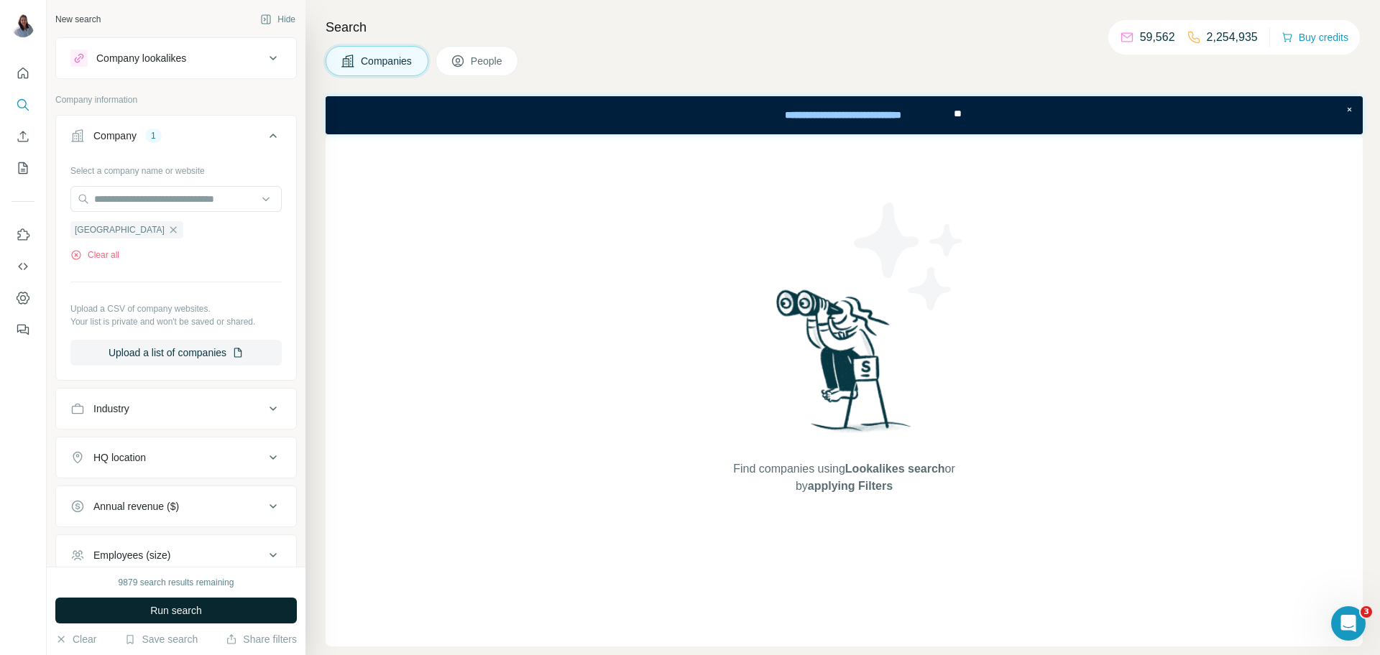
click at [171, 604] on span "Run search" at bounding box center [176, 611] width 52 height 14
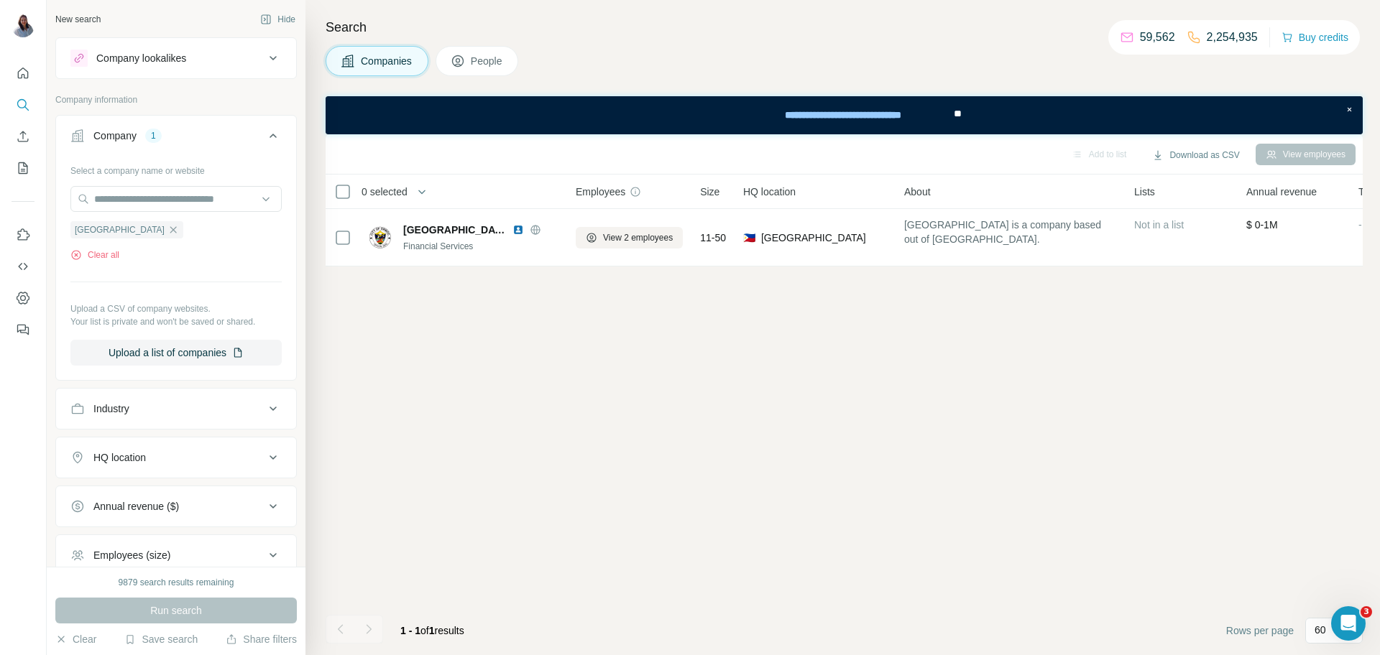
click at [837, 48] on div "Companies People" at bounding box center [844, 61] width 1037 height 30
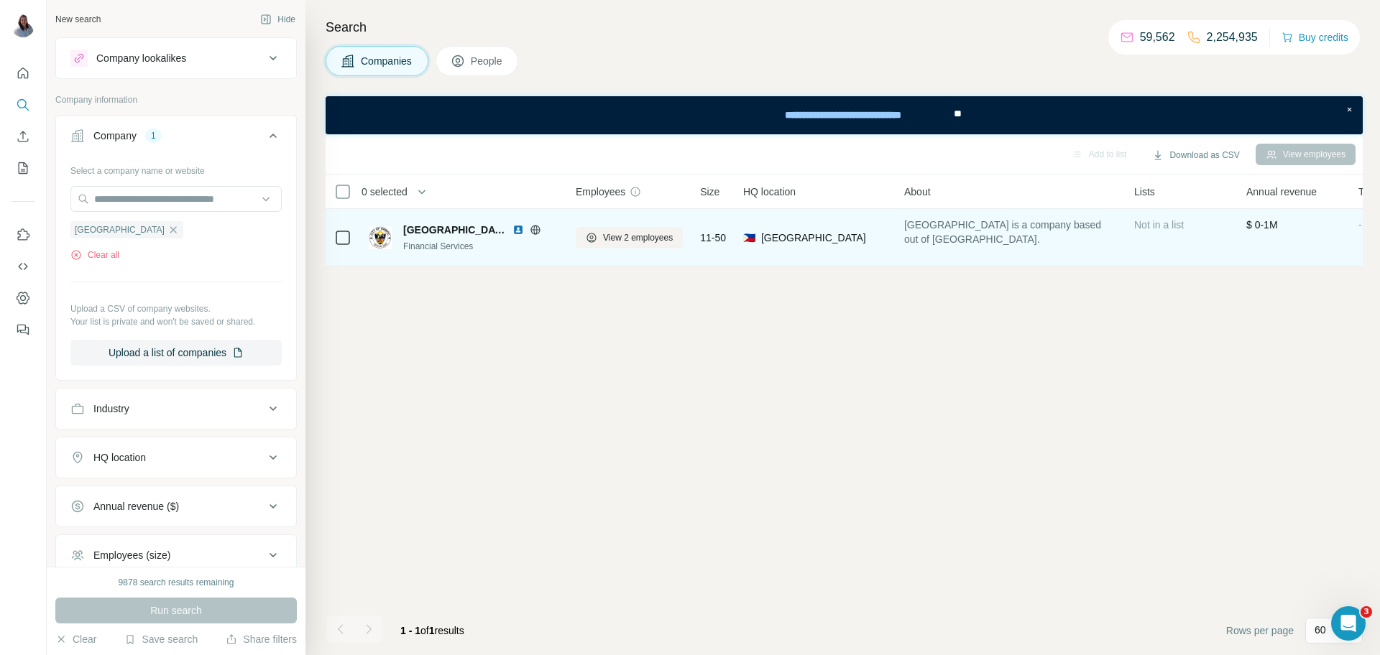
click at [449, 226] on span "[GEOGRAPHIC_DATA]" at bounding box center [454, 230] width 102 height 14
click at [389, 239] on img at bounding box center [380, 237] width 23 height 23
click at [380, 234] on img at bounding box center [380, 237] width 23 height 23
click at [476, 229] on span "[GEOGRAPHIC_DATA]" at bounding box center [454, 230] width 102 height 14
click at [456, 229] on span "[GEOGRAPHIC_DATA]" at bounding box center [454, 230] width 102 height 14
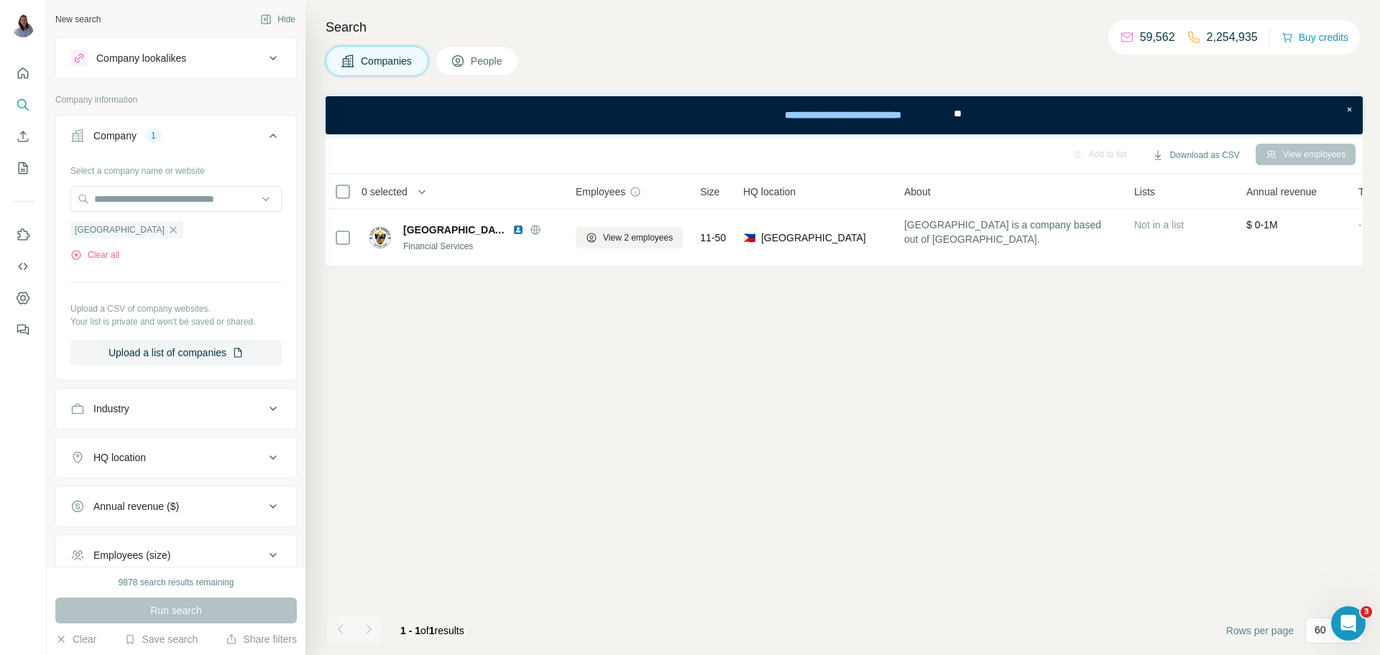
click at [488, 70] on button "People" at bounding box center [477, 61] width 83 height 30
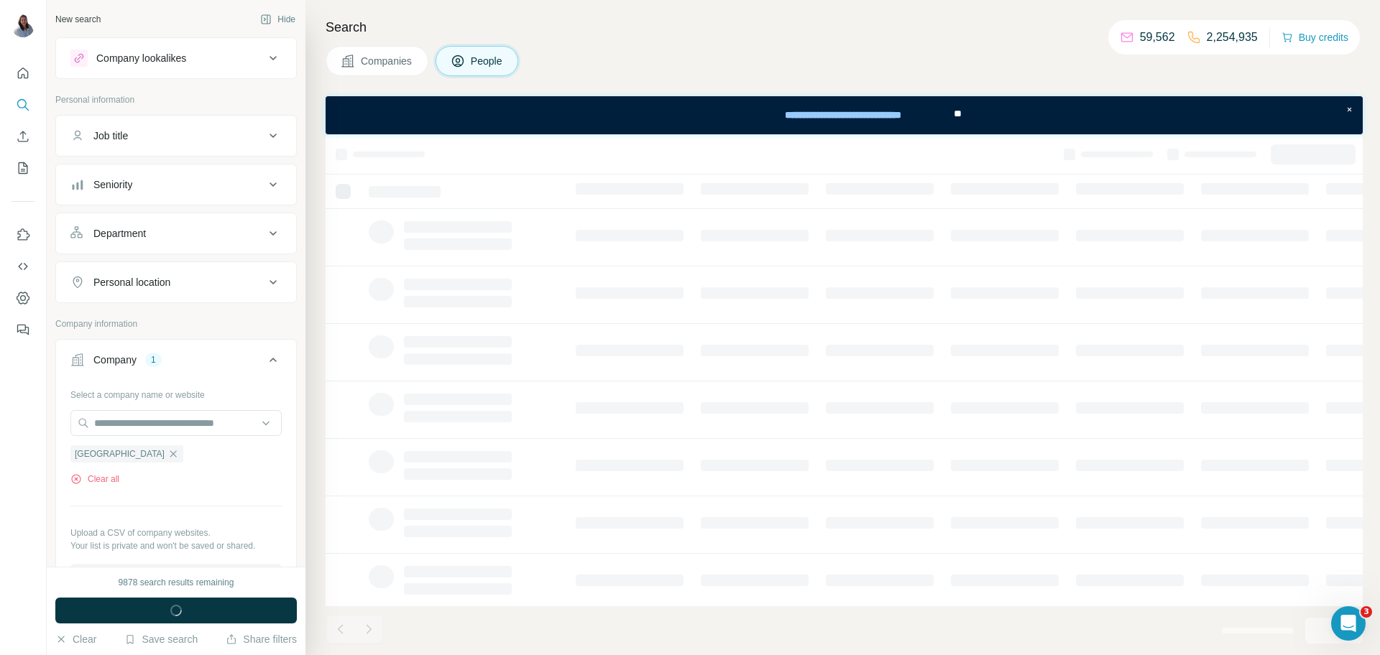
click at [811, 52] on div "Companies People" at bounding box center [844, 61] width 1037 height 30
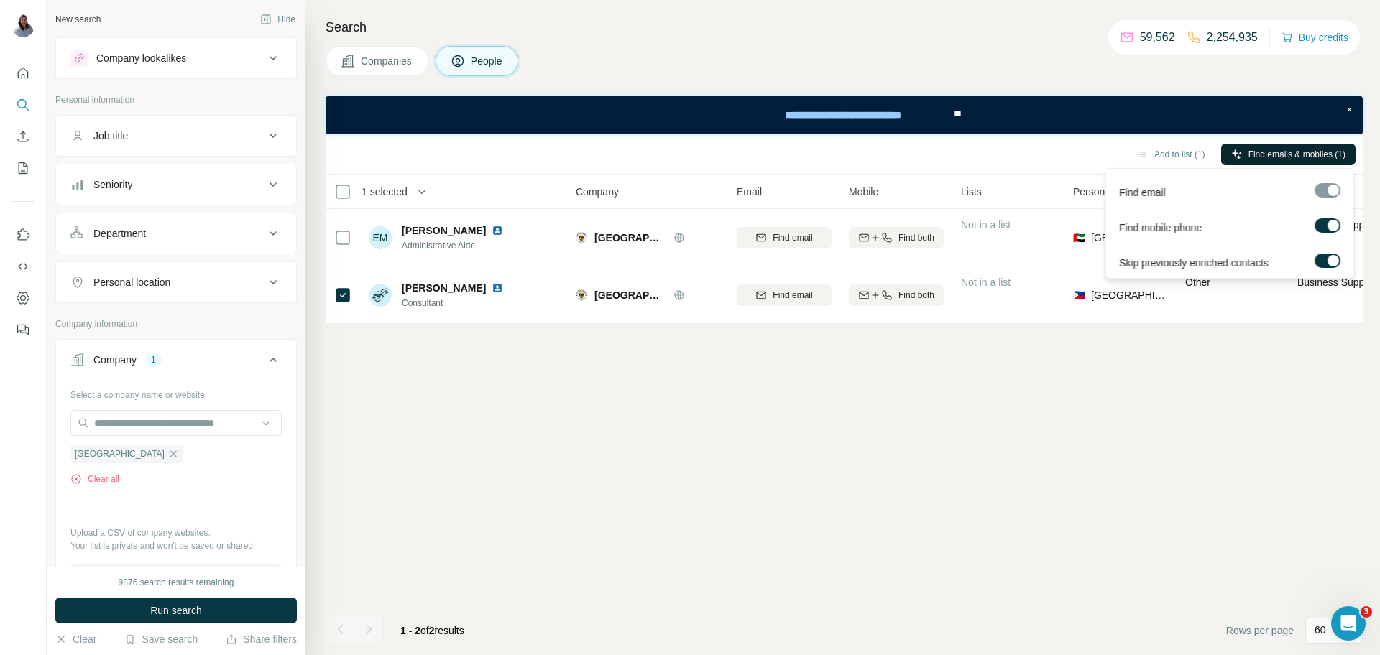
click at [1287, 155] on span "Find emails & mobiles (1)" at bounding box center [1296, 154] width 97 height 13
drag, startPoint x: 1313, startPoint y: 157, endPoint x: 1272, endPoint y: 157, distance: 41.0
click at [1272, 157] on span "Find emails & mobiles (1)" at bounding box center [1296, 154] width 97 height 13
click at [1248, 157] on span "Find emails & mobiles (1)" at bounding box center [1296, 154] width 97 height 13
click at [1294, 155] on span "Find emails & mobiles (1)" at bounding box center [1296, 154] width 97 height 13
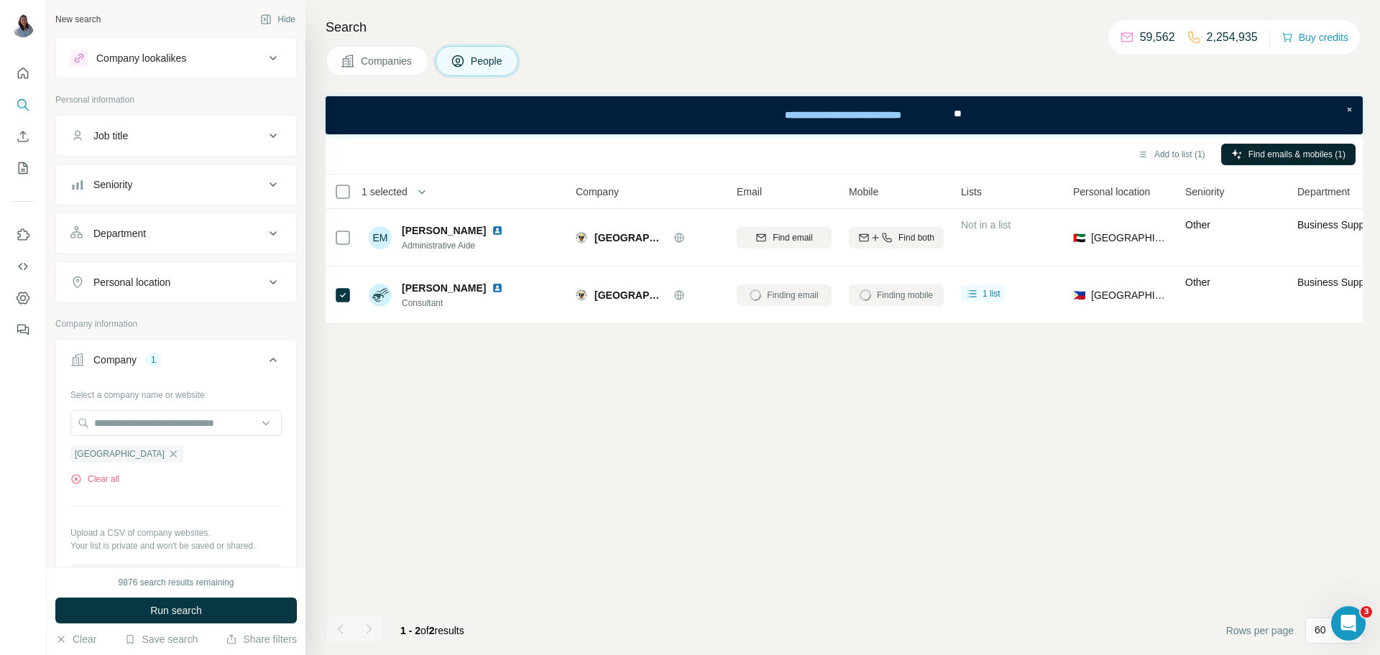
click at [519, 533] on div "Add to list (1) Find emails & mobiles (1) 1 selected People Company Email Mobil…" at bounding box center [844, 394] width 1037 height 521
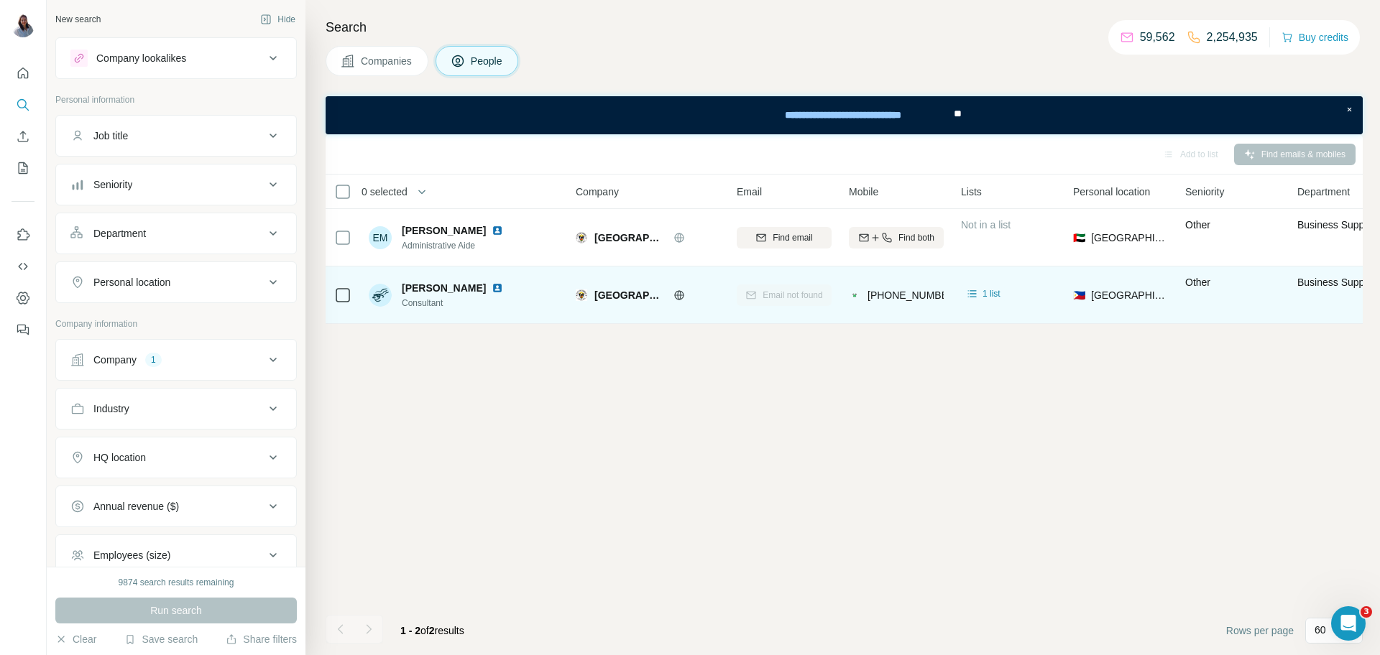
drag, startPoint x: 487, startPoint y: 285, endPoint x: 404, endPoint y: 286, distance: 83.4
click at [404, 286] on div "[PERSON_NAME]" at bounding box center [455, 288] width 107 height 14
click at [895, 305] on div "[PHONE_NUMBER]" at bounding box center [896, 295] width 95 height 40
click at [464, 300] on span "Consultant" at bounding box center [455, 303] width 107 height 13
click at [493, 281] on div "[PERSON_NAME]" at bounding box center [455, 288] width 107 height 14
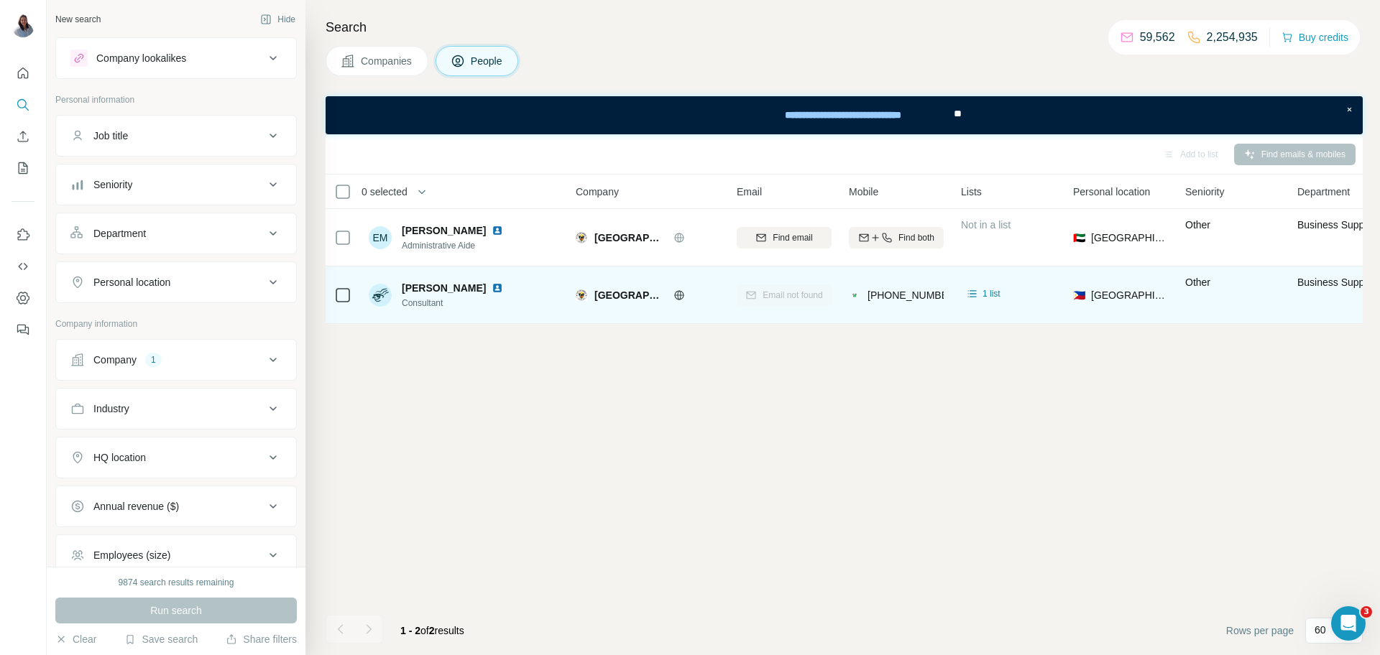
drag, startPoint x: 484, startPoint y: 288, endPoint x: 397, endPoint y: 282, distance: 87.9
click at [397, 282] on div "[PERSON_NAME] Consultant" at bounding box center [439, 295] width 140 height 29
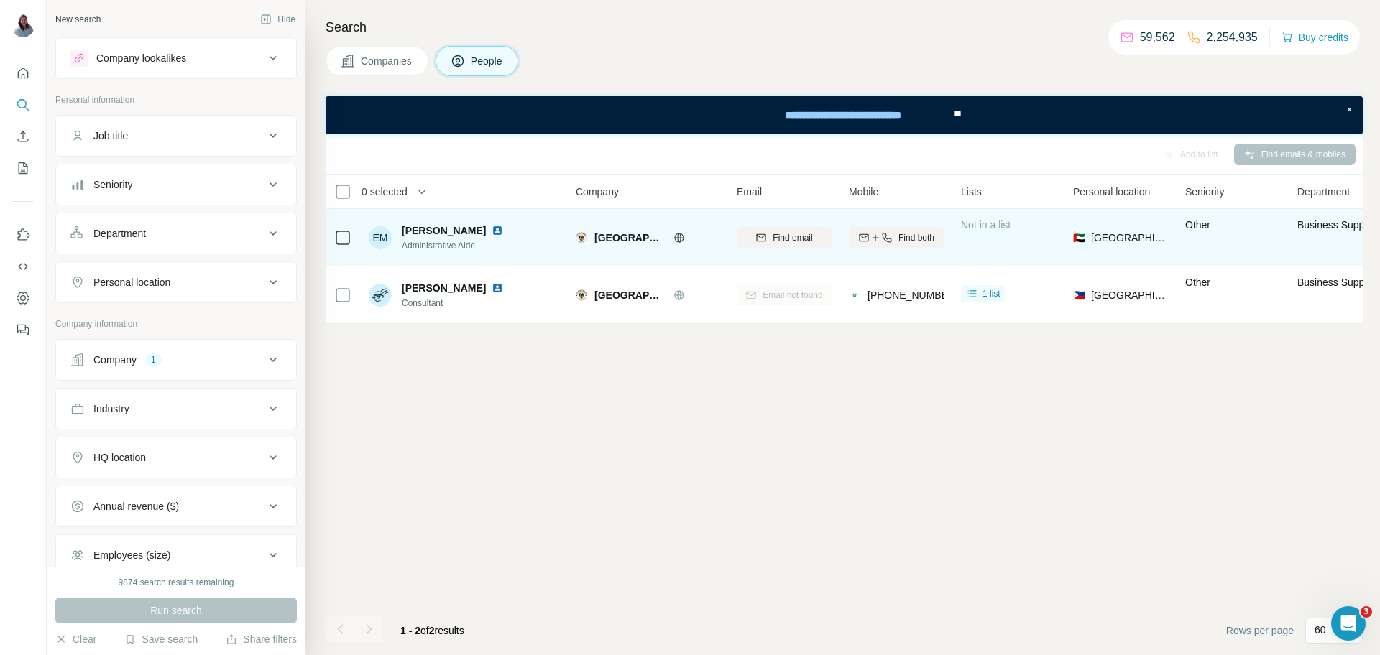
copy span "[PERSON_NAME]"
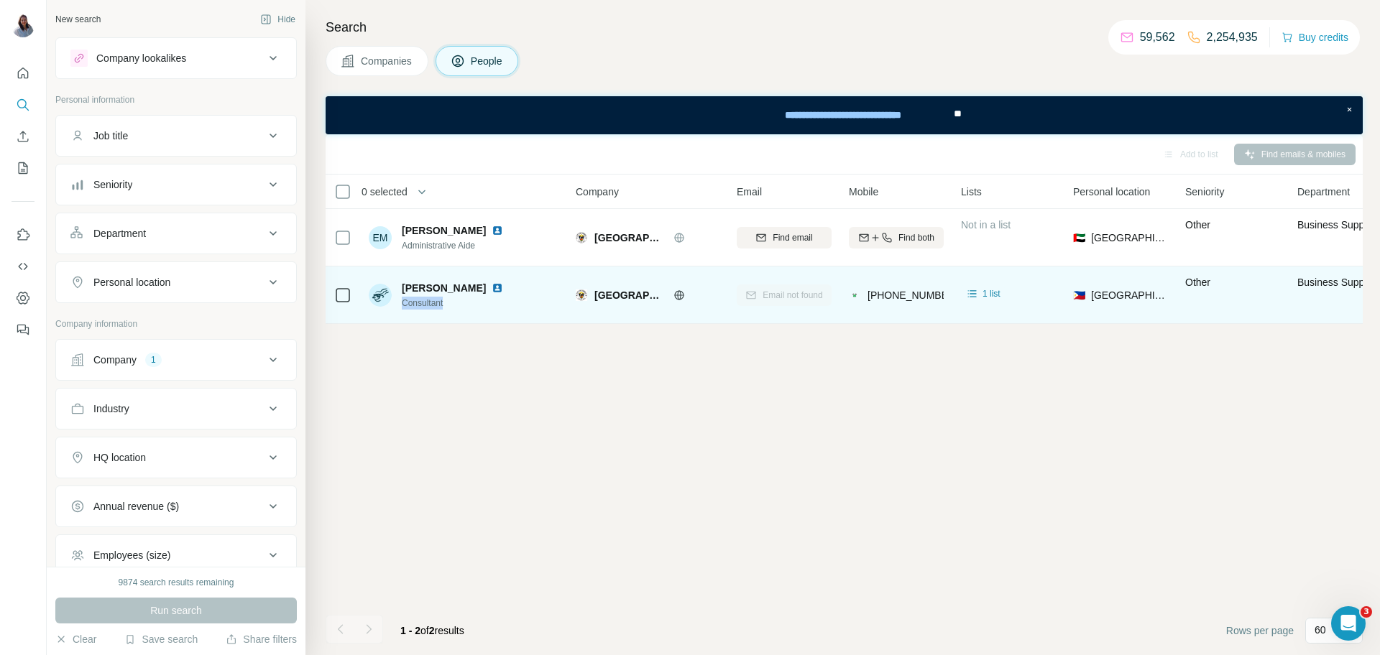
drag, startPoint x: 457, startPoint y: 302, endPoint x: 399, endPoint y: 304, distance: 58.3
click at [399, 304] on div "[PERSON_NAME] Consultant" at bounding box center [439, 295] width 140 height 29
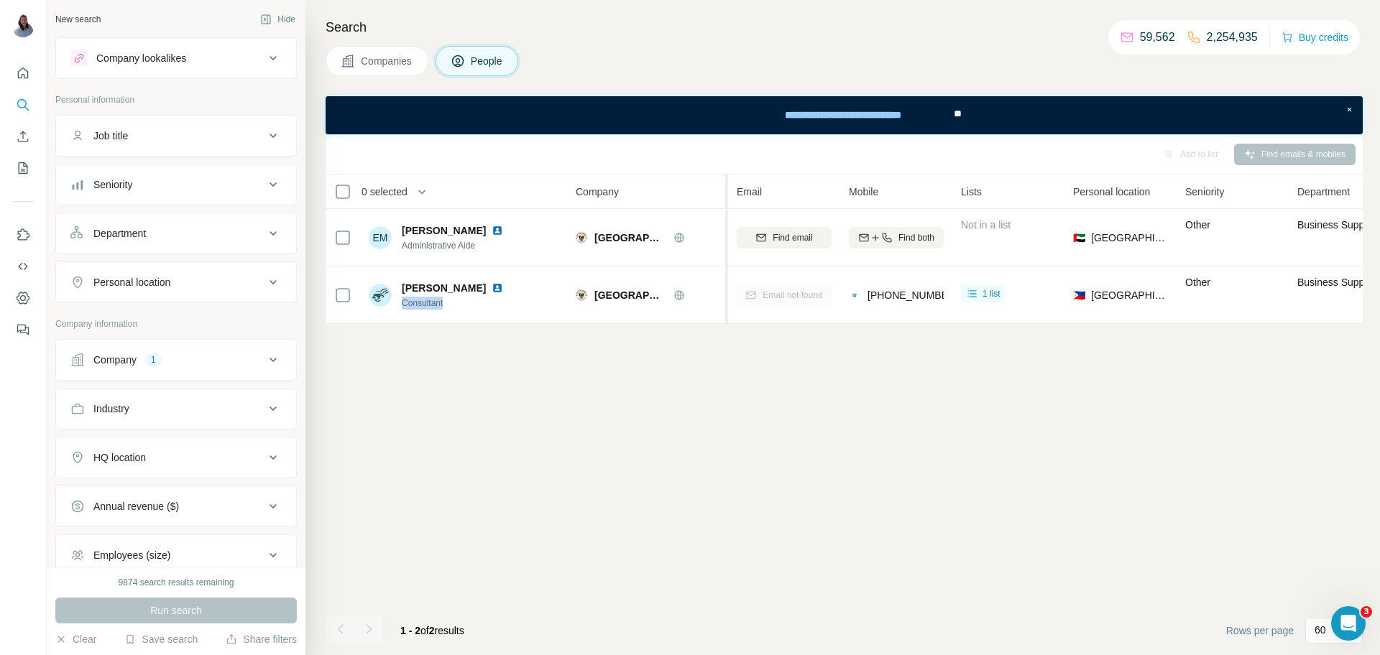
copy span "Consultant"
click at [232, 62] on div "Company lookalikes" at bounding box center [167, 58] width 194 height 17
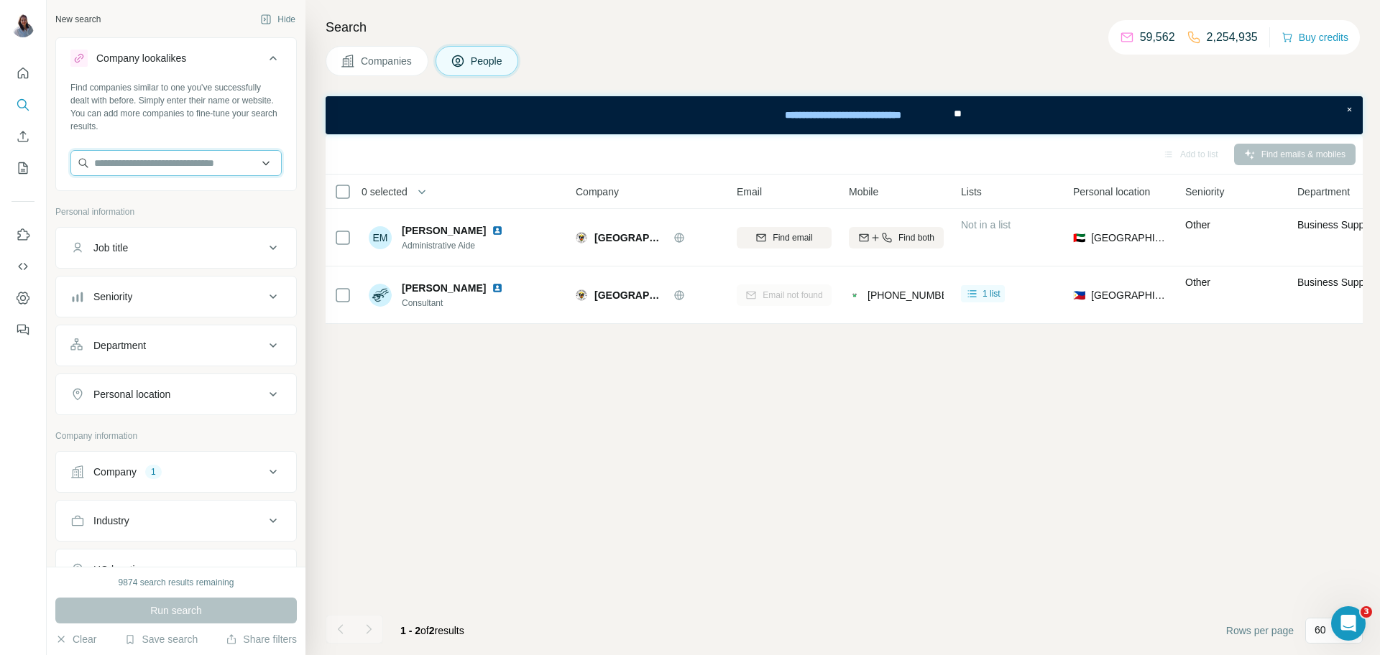
click at [189, 165] on input "text" at bounding box center [175, 163] width 211 height 26
click at [175, 162] on input "text" at bounding box center [175, 163] width 211 height 26
paste input "**********"
drag, startPoint x: 232, startPoint y: 159, endPoint x: 0, endPoint y: 139, distance: 233.0
click at [0, 142] on div "**********" at bounding box center [690, 327] width 1380 height 655
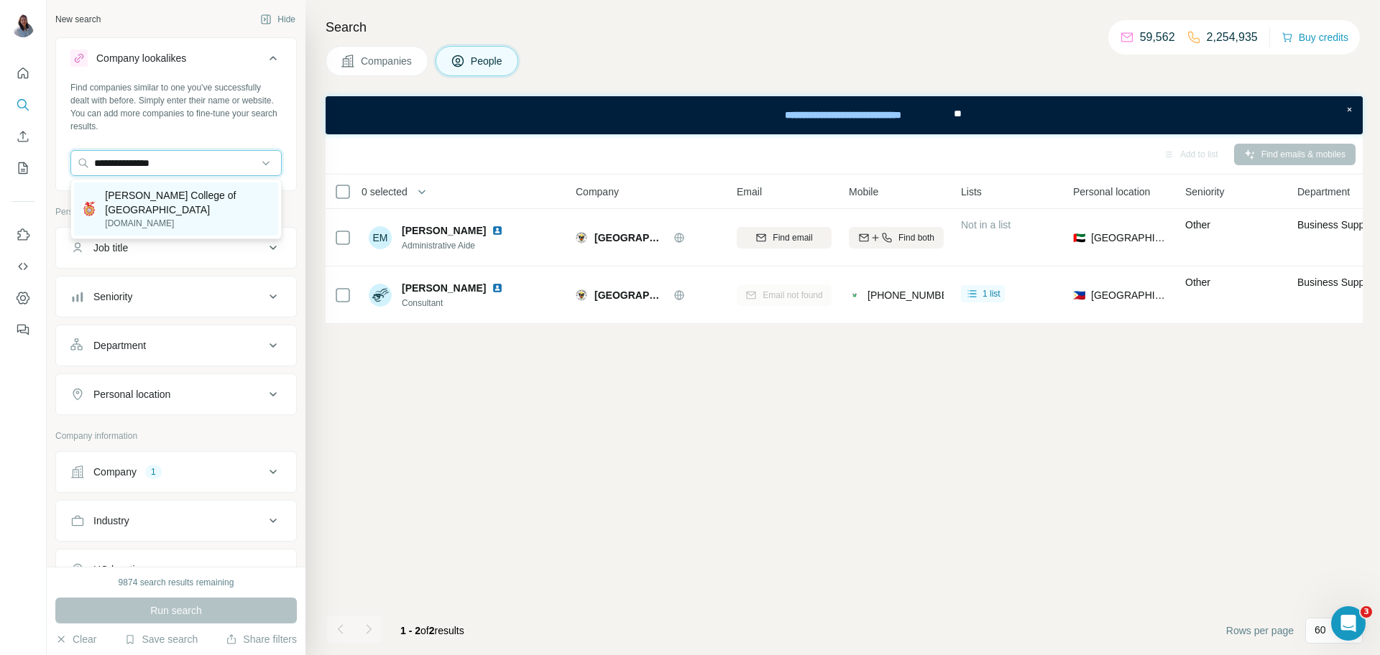
type input "**********"
click at [159, 217] on p "[DOMAIN_NAME]" at bounding box center [187, 223] width 165 height 13
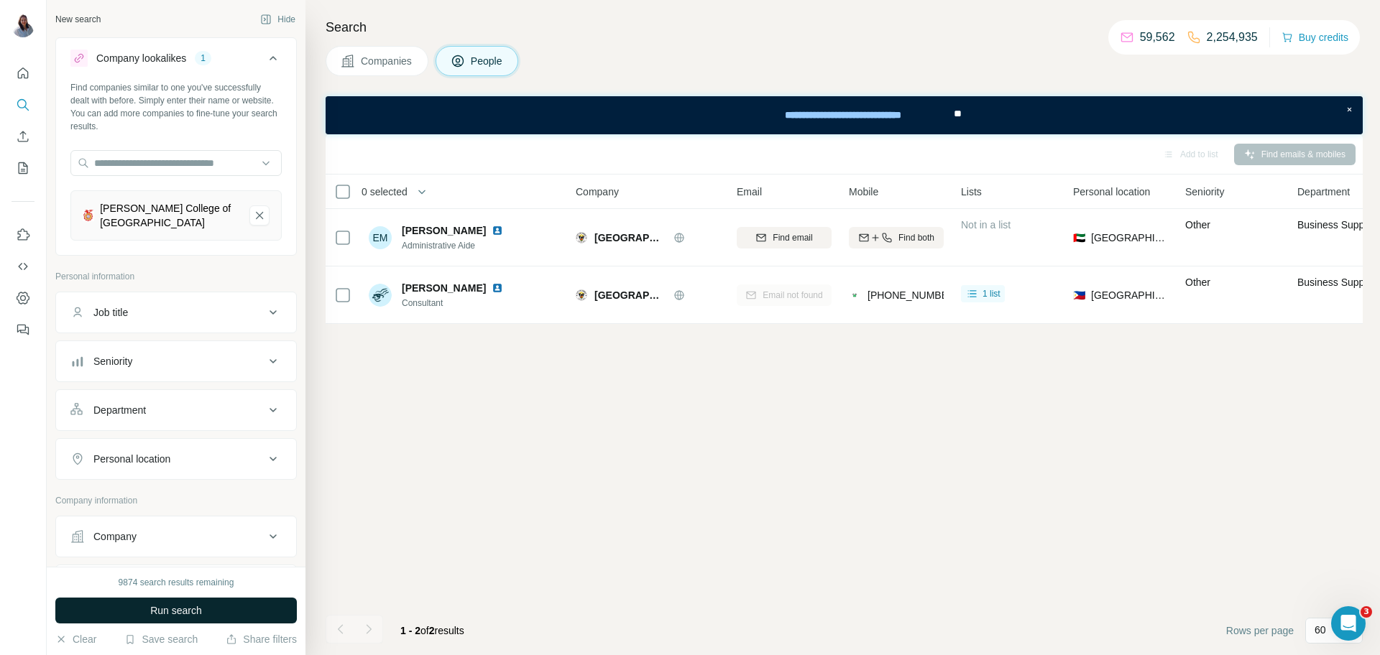
click at [180, 610] on span "Run search" at bounding box center [176, 611] width 52 height 14
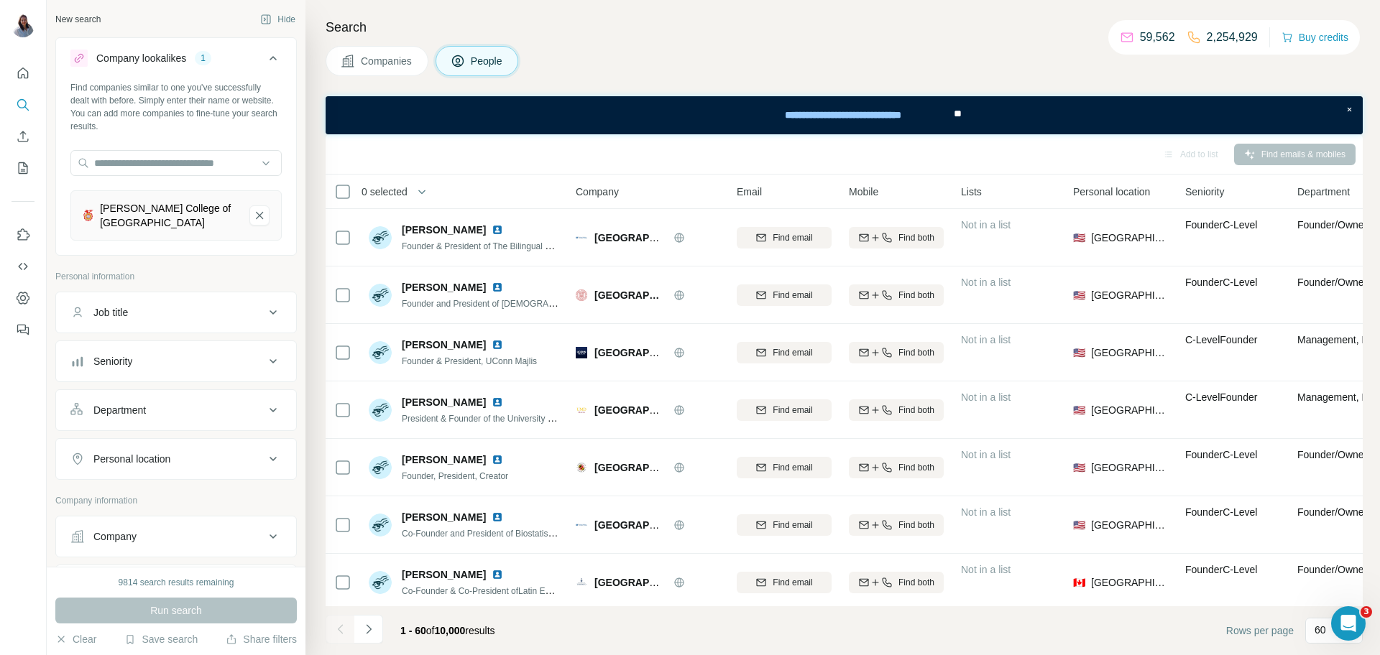
click at [0, 655] on div at bounding box center [0, 655] width 0 height 0
click at [262, 212] on icon "Hua Siong College of Iloilo-remove-button" at bounding box center [259, 215] width 7 height 7
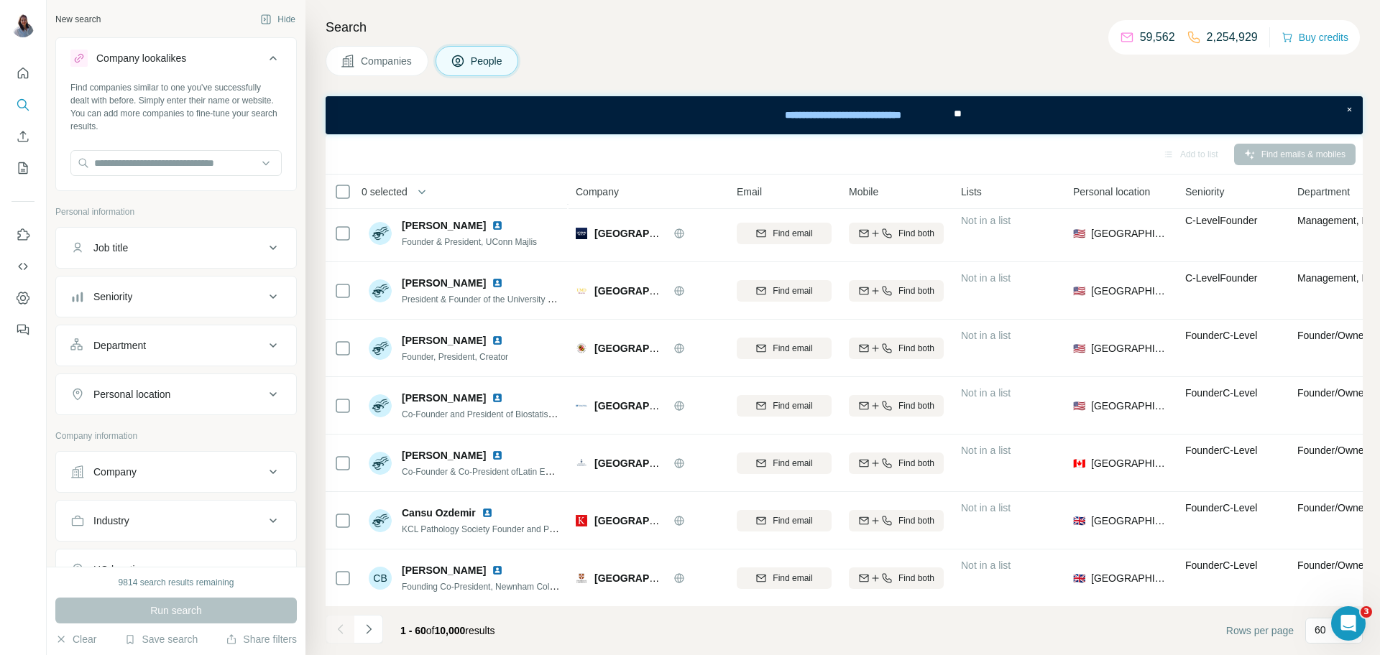
scroll to position [111, 0]
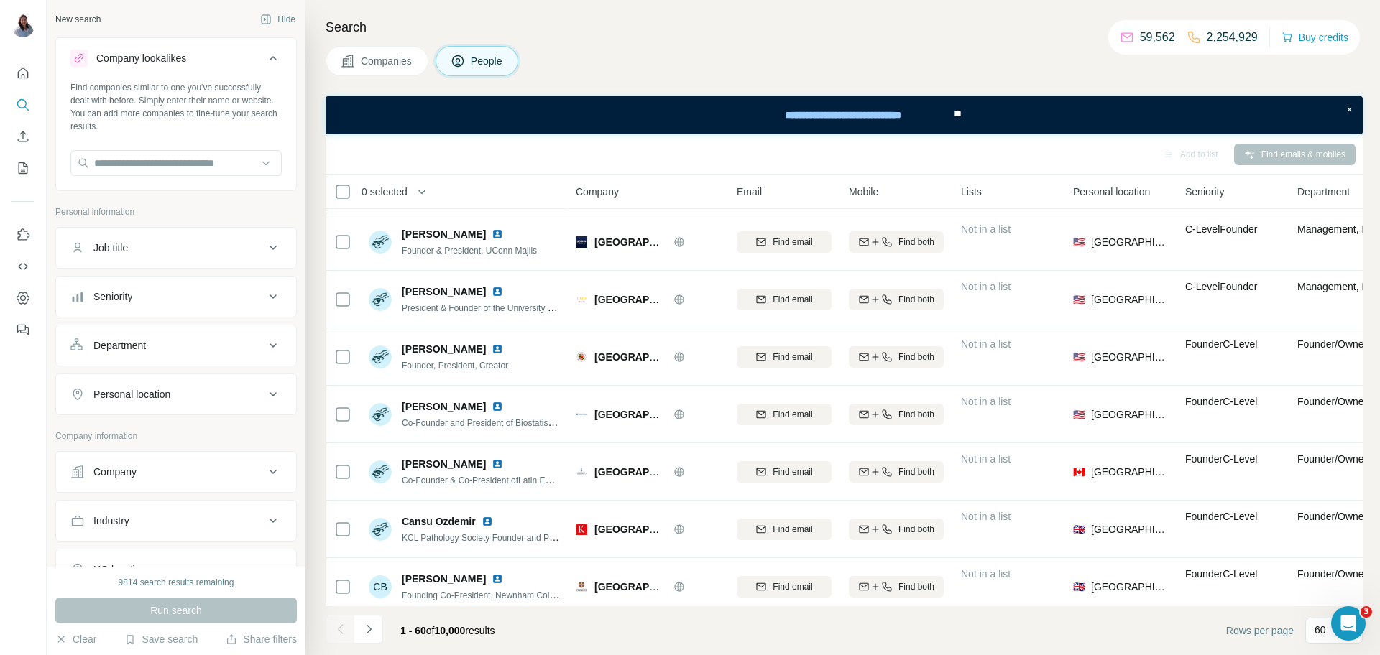
click at [119, 184] on div "Find companies similar to one you've successfully dealt with before. Simply ent…" at bounding box center [176, 134] width 240 height 106
click at [124, 172] on input "text" at bounding box center [175, 163] width 211 height 26
paste input "**********"
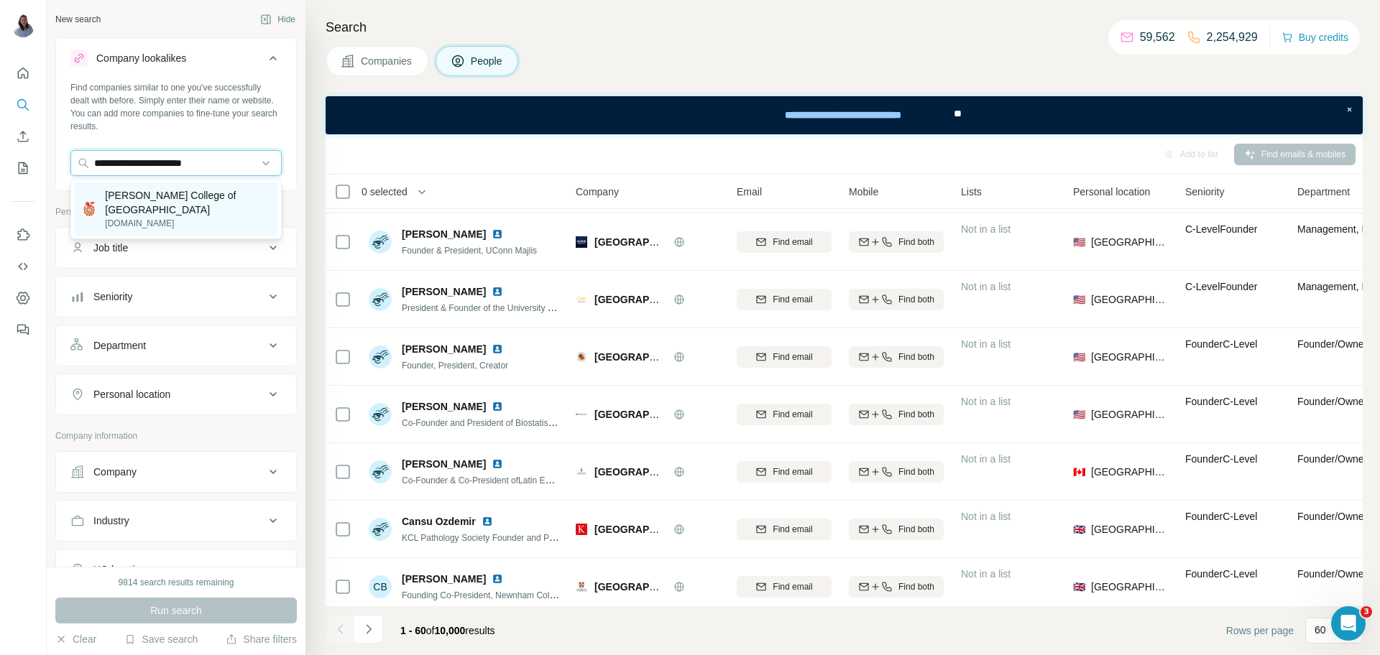
type input "**********"
click at [170, 217] on p "[DOMAIN_NAME]" at bounding box center [187, 223] width 165 height 13
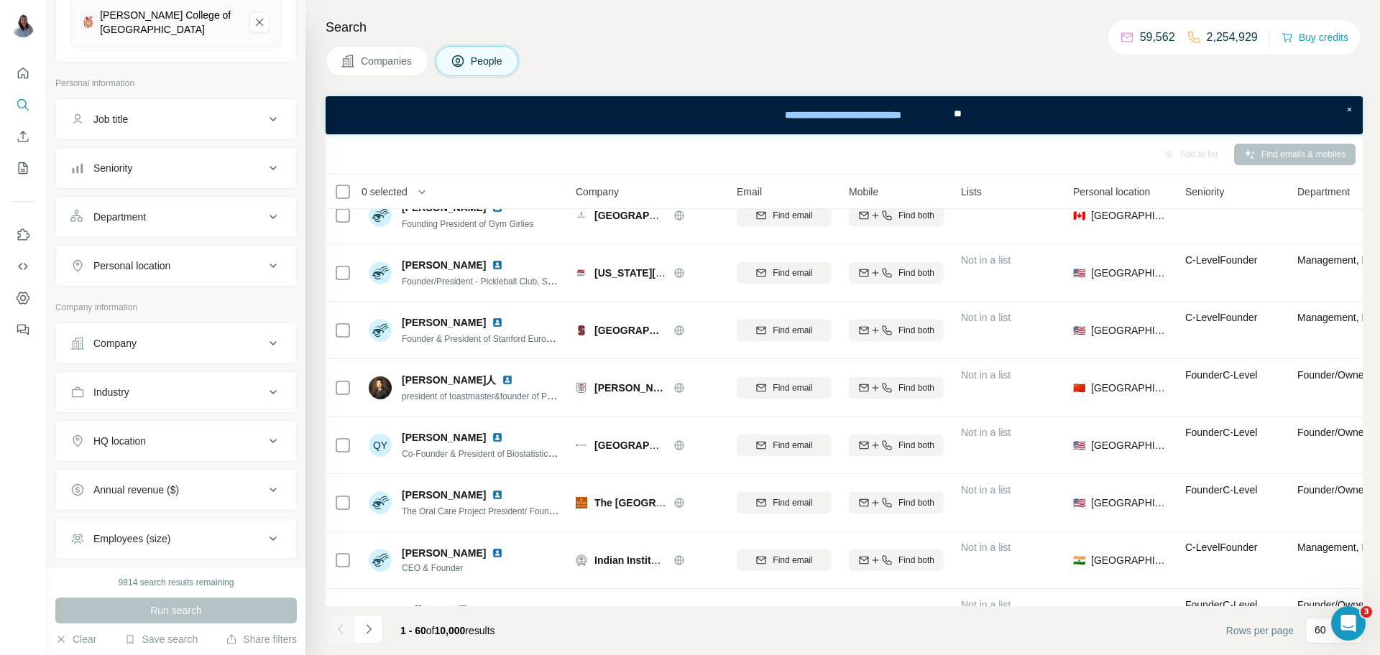
scroll to position [205, 0]
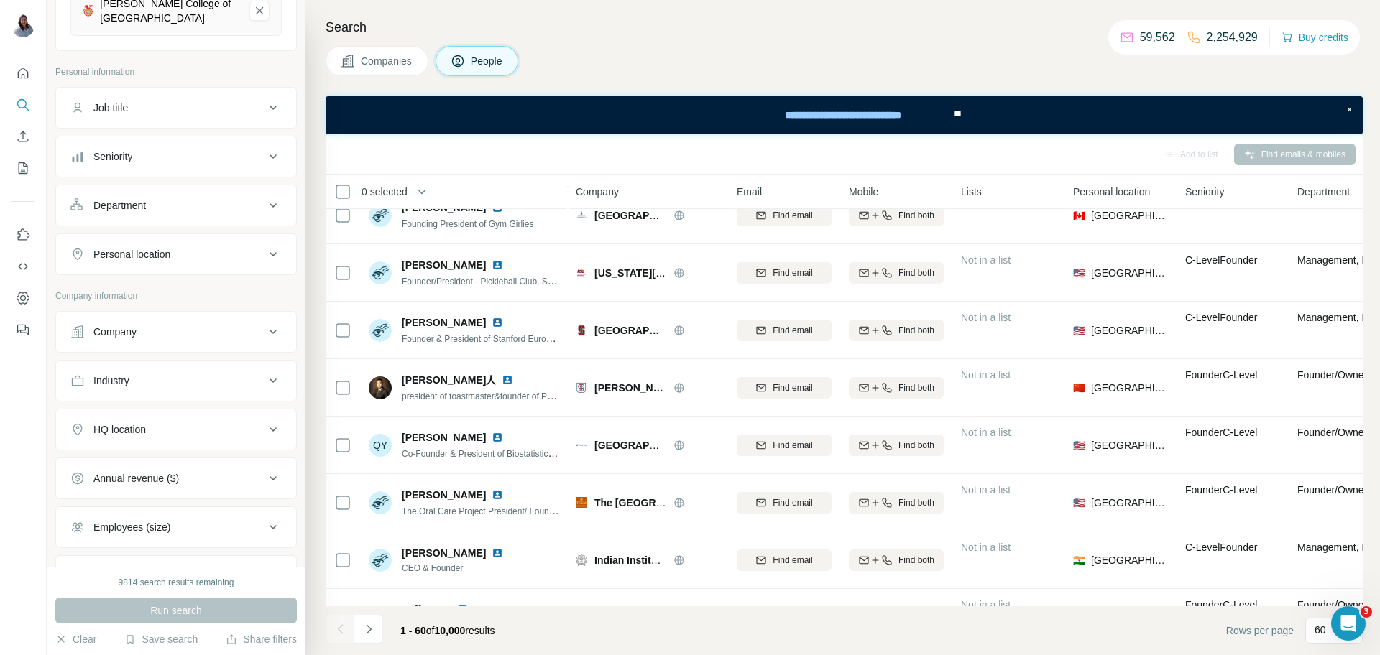
click at [201, 247] on div "Personal location" at bounding box center [167, 254] width 194 height 14
click at [196, 282] on input "text" at bounding box center [175, 290] width 211 height 26
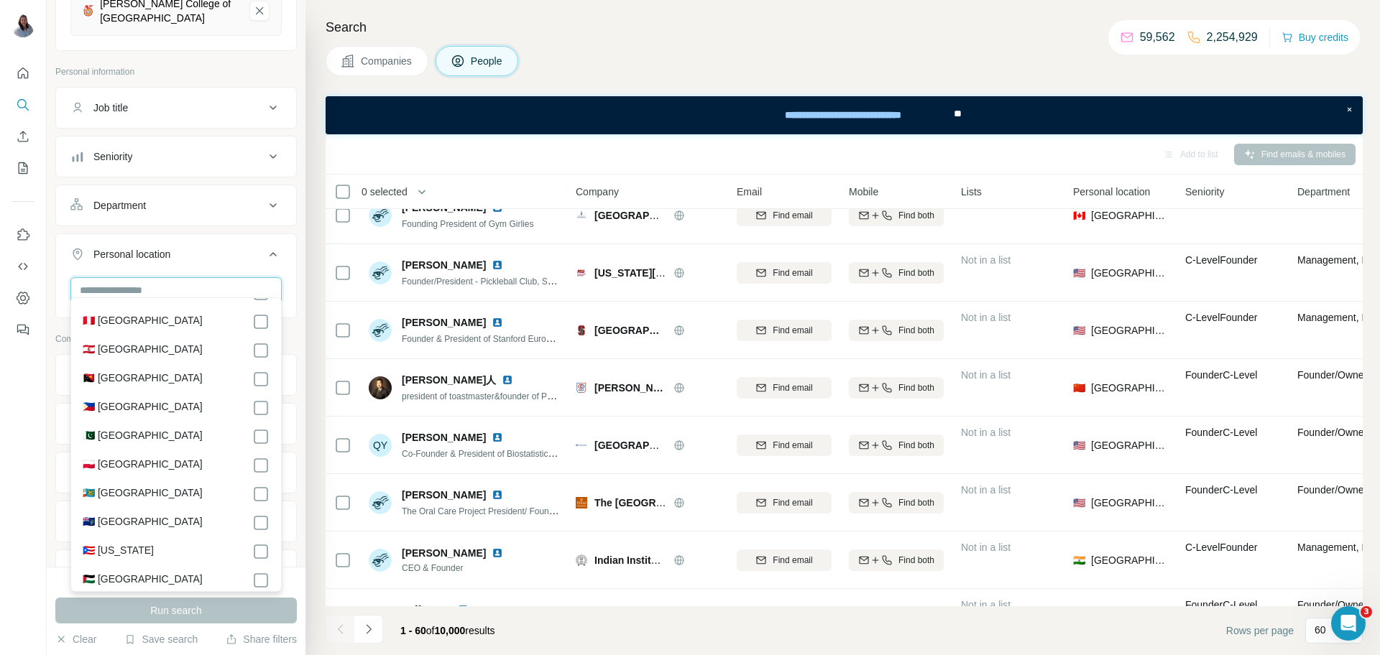
scroll to position [5039, 0]
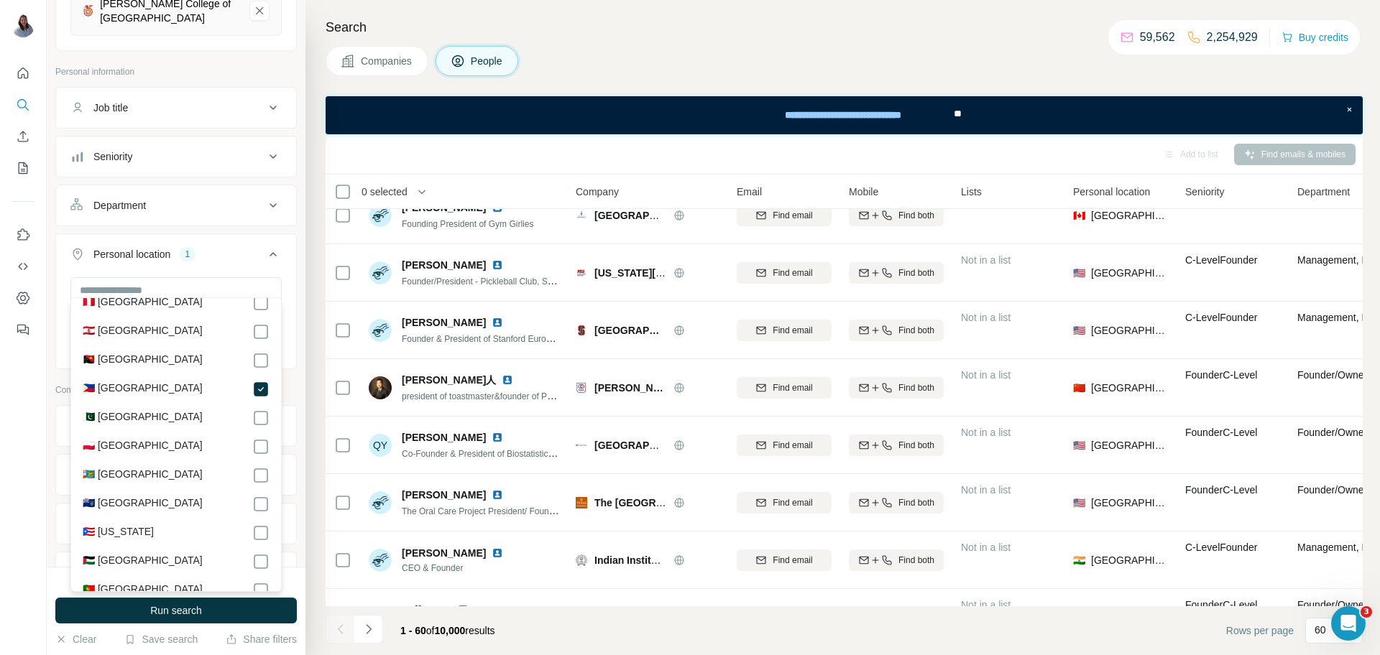
click at [181, 608] on span "Run search" at bounding box center [176, 611] width 52 height 14
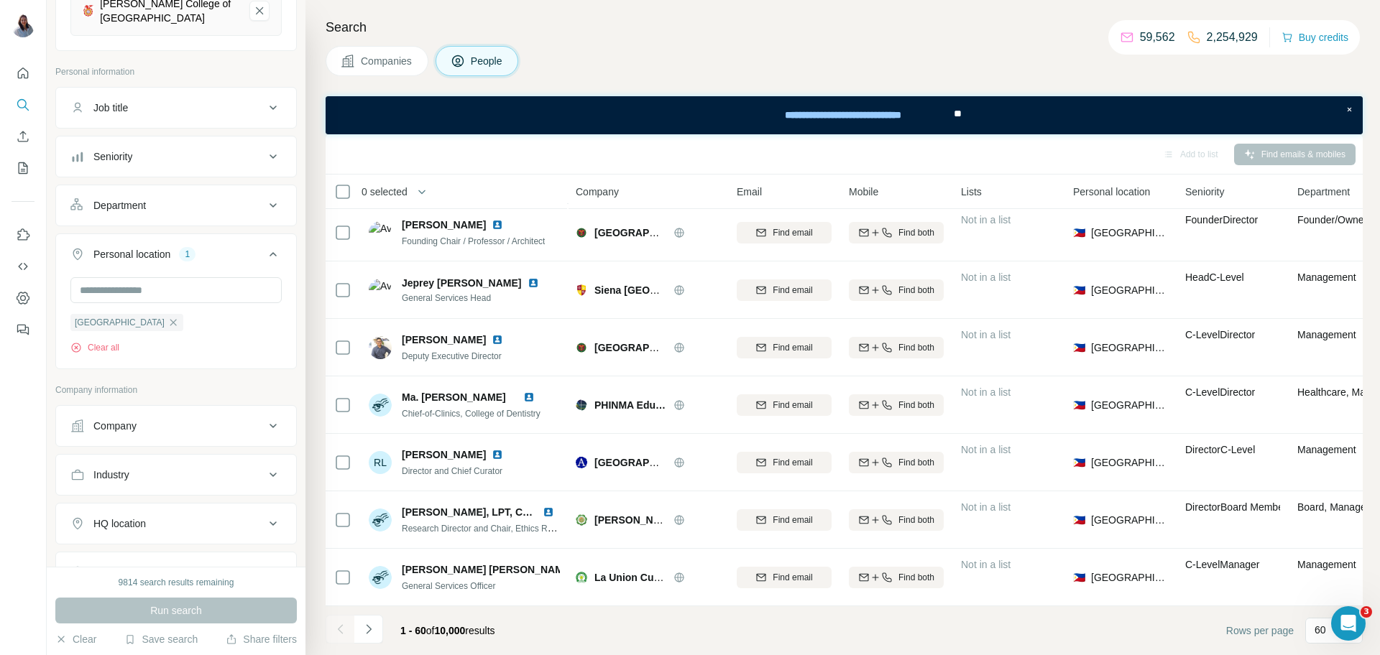
scroll to position [1287, 0]
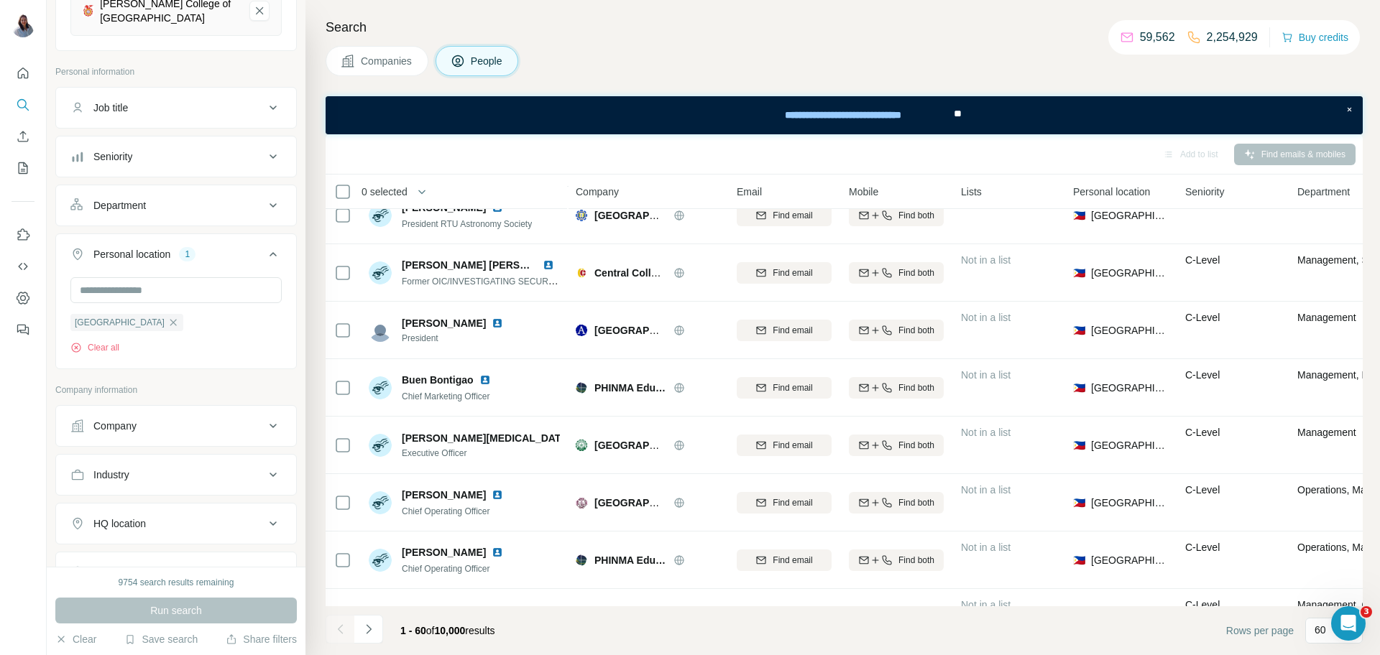
click at [393, 60] on span "Companies" at bounding box center [387, 61] width 52 height 14
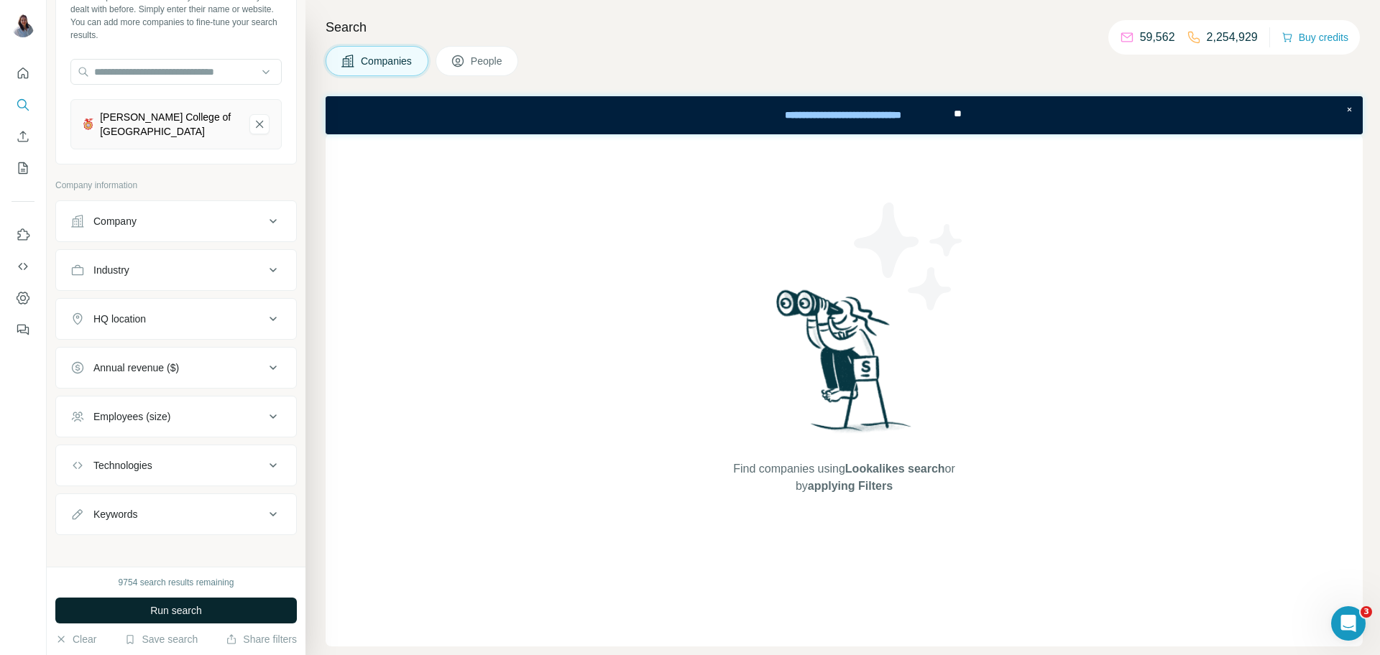
click at [172, 610] on span "Run search" at bounding box center [176, 611] width 52 height 14
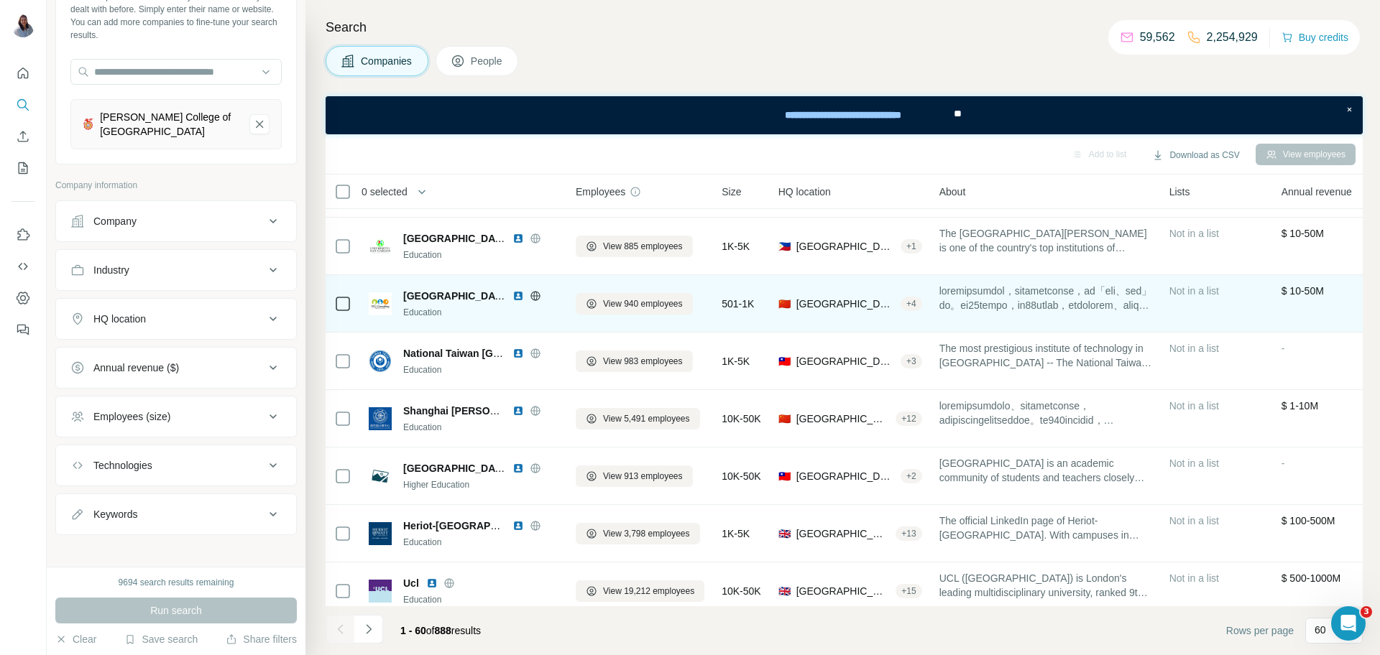
scroll to position [281, 0]
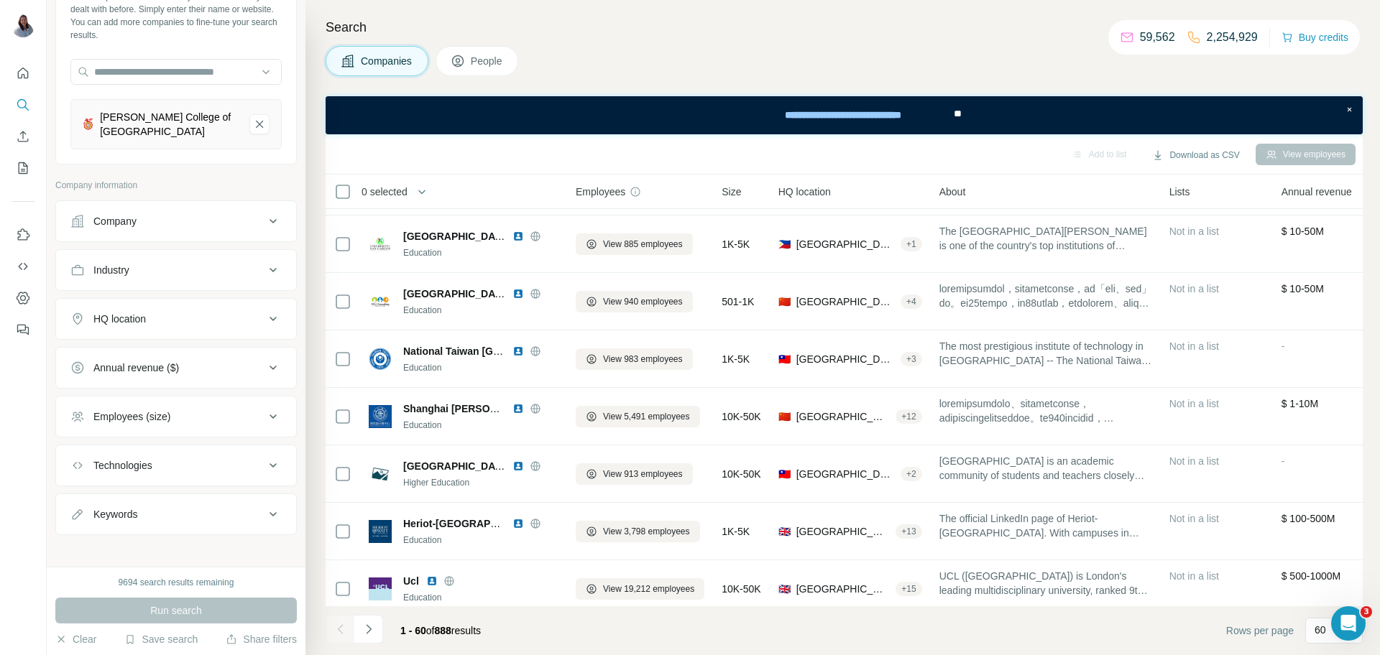
click at [499, 57] on span "People" at bounding box center [487, 61] width 33 height 14
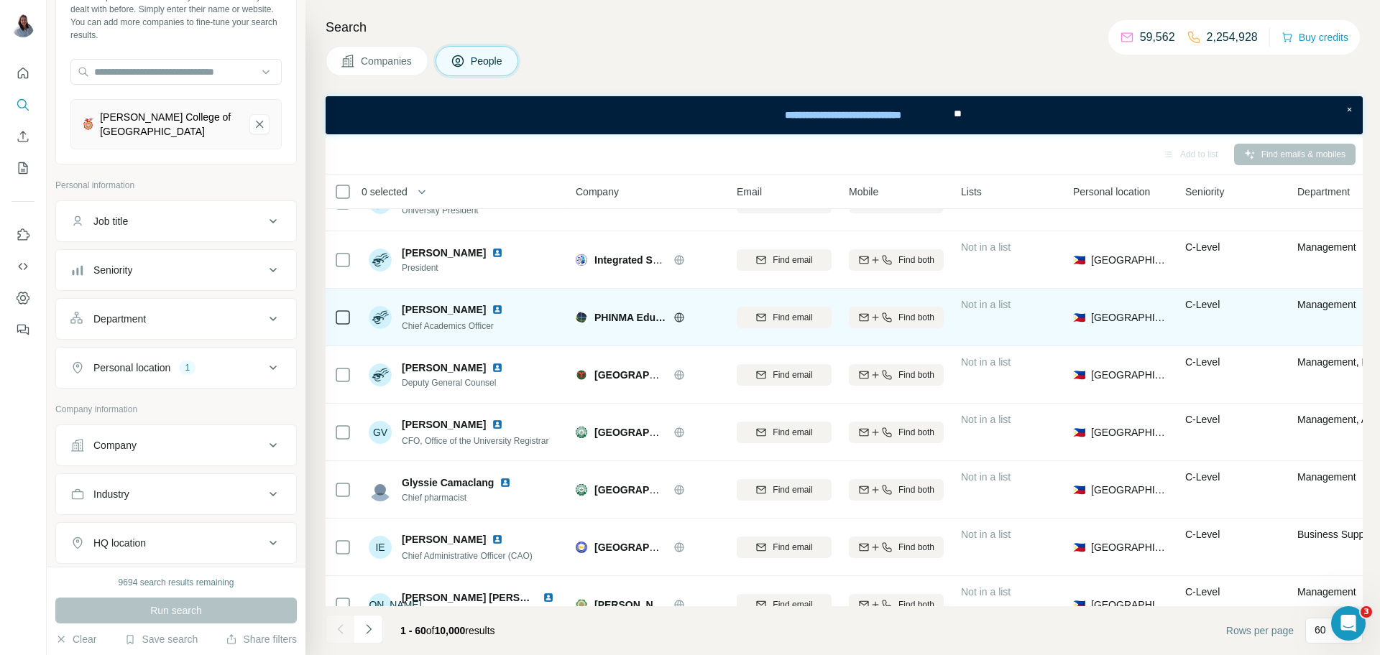
scroll to position [3052, 0]
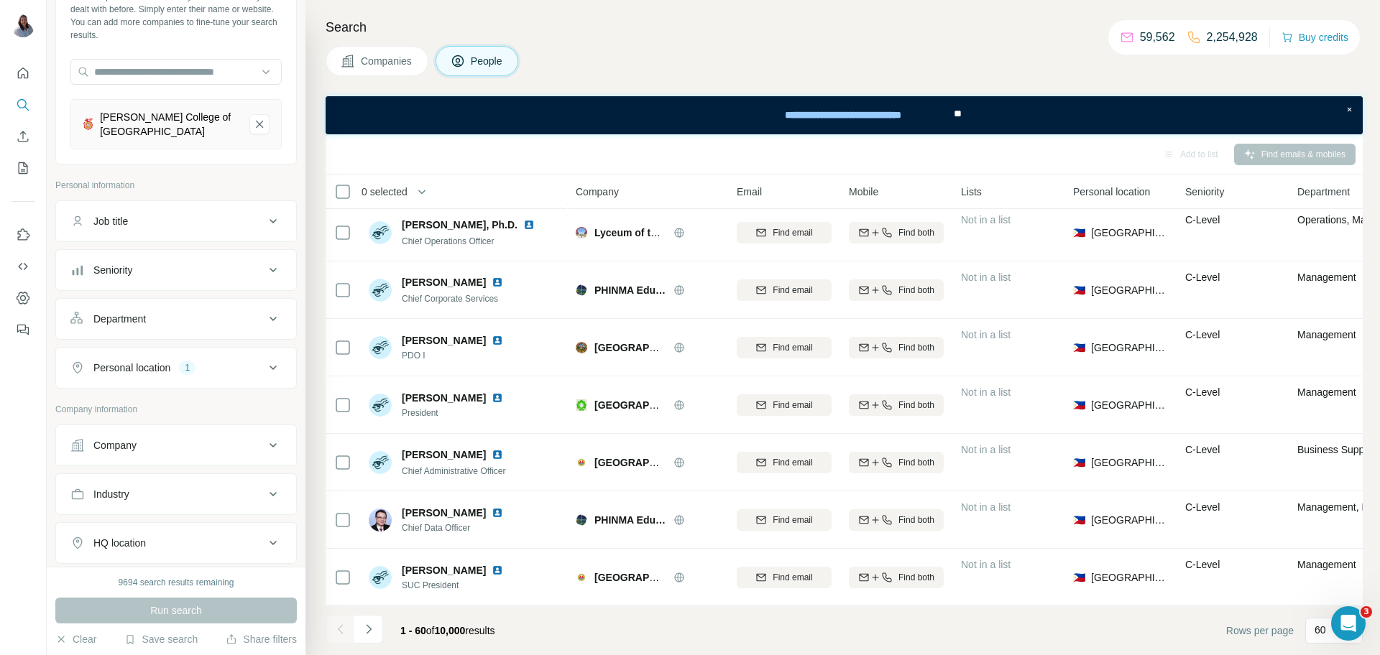
click at [365, 70] on button "Companies" at bounding box center [377, 61] width 103 height 30
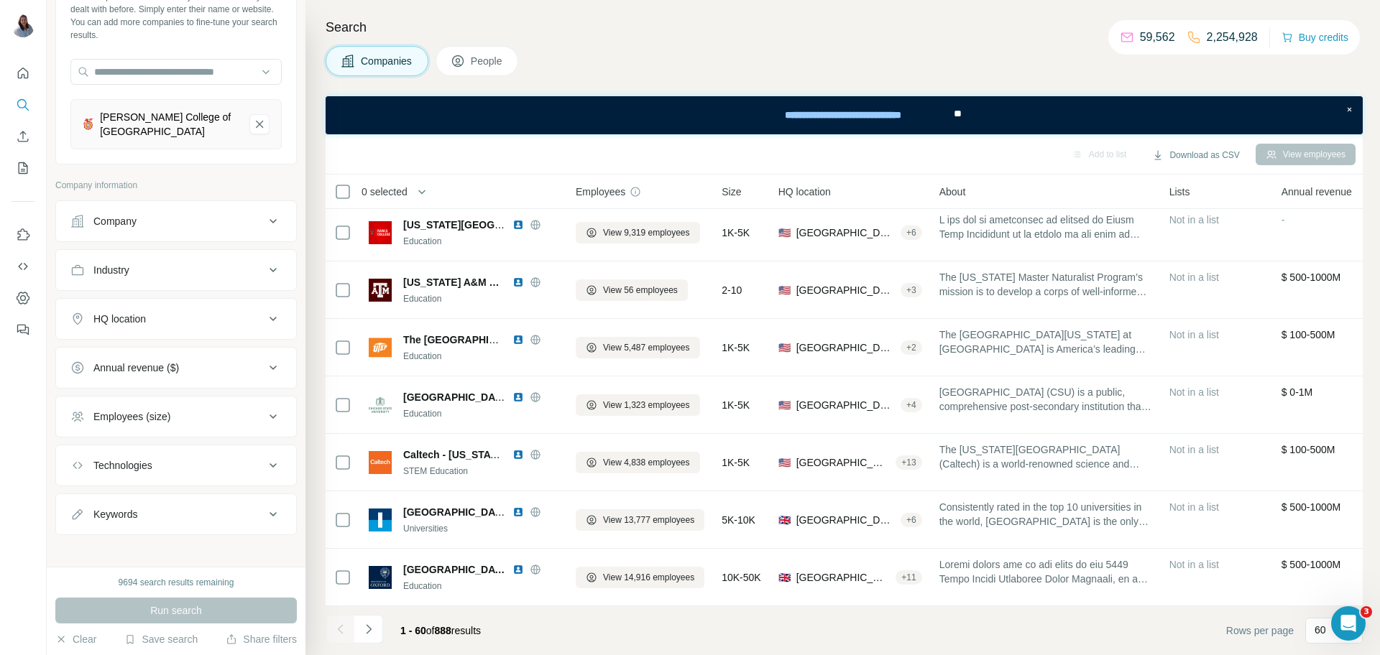
drag, startPoint x: 784, startPoint y: 36, endPoint x: 777, endPoint y: 38, distance: 7.5
click at [784, 37] on h4 "Search" at bounding box center [844, 27] width 1037 height 20
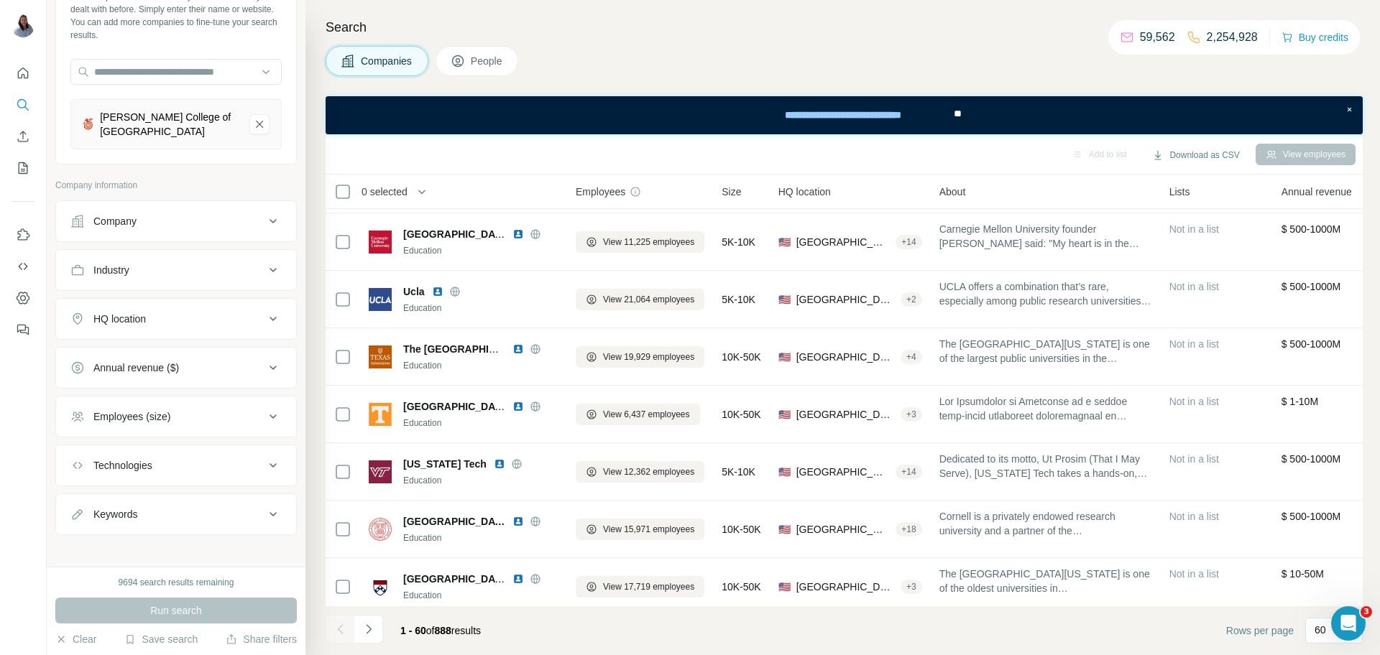
scroll to position [1542, 0]
